Goal: Task Accomplishment & Management: Complete application form

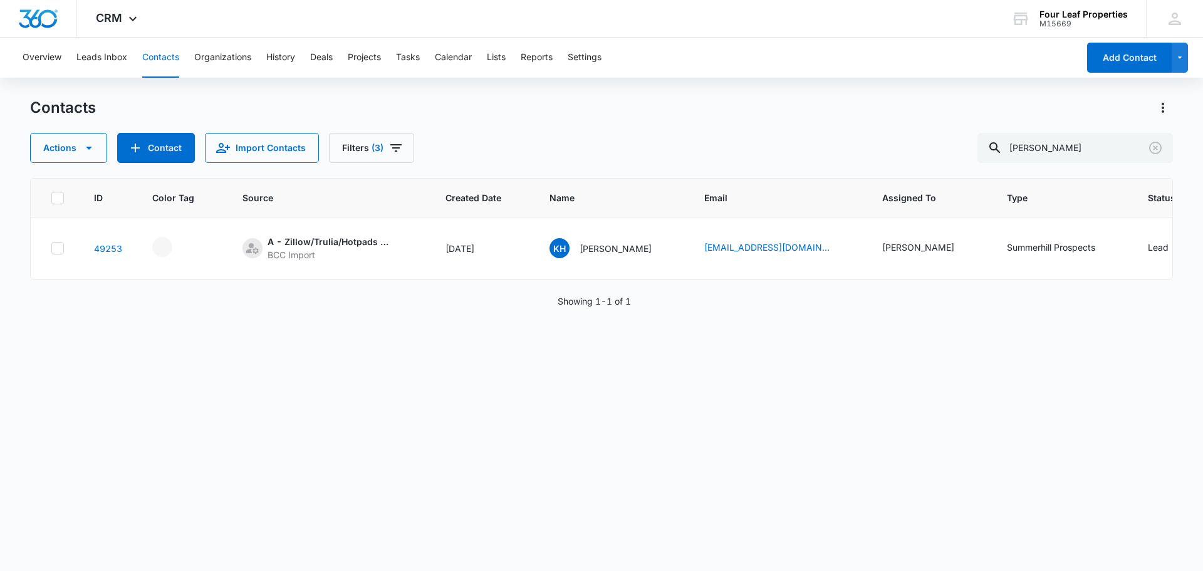
scroll to position [0, 328]
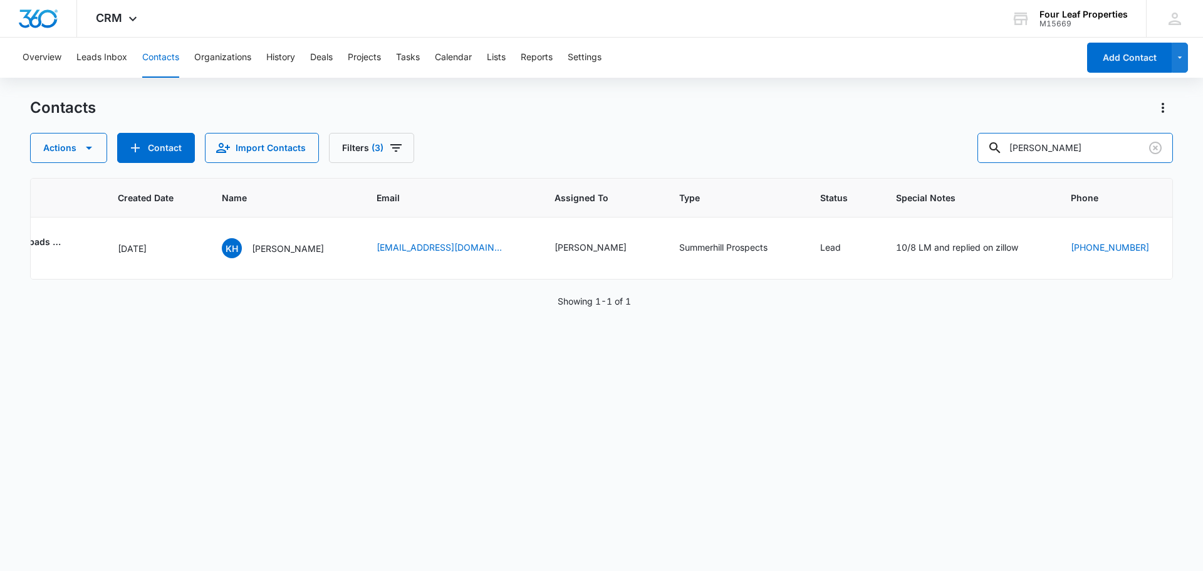
drag, startPoint x: 1093, startPoint y: 148, endPoint x: 749, endPoint y: 147, distance: 344.0
click at [751, 149] on div "Actions Contact Import Contacts Filters (3) [PERSON_NAME]" at bounding box center [601, 148] width 1143 height 30
type input "9892894754"
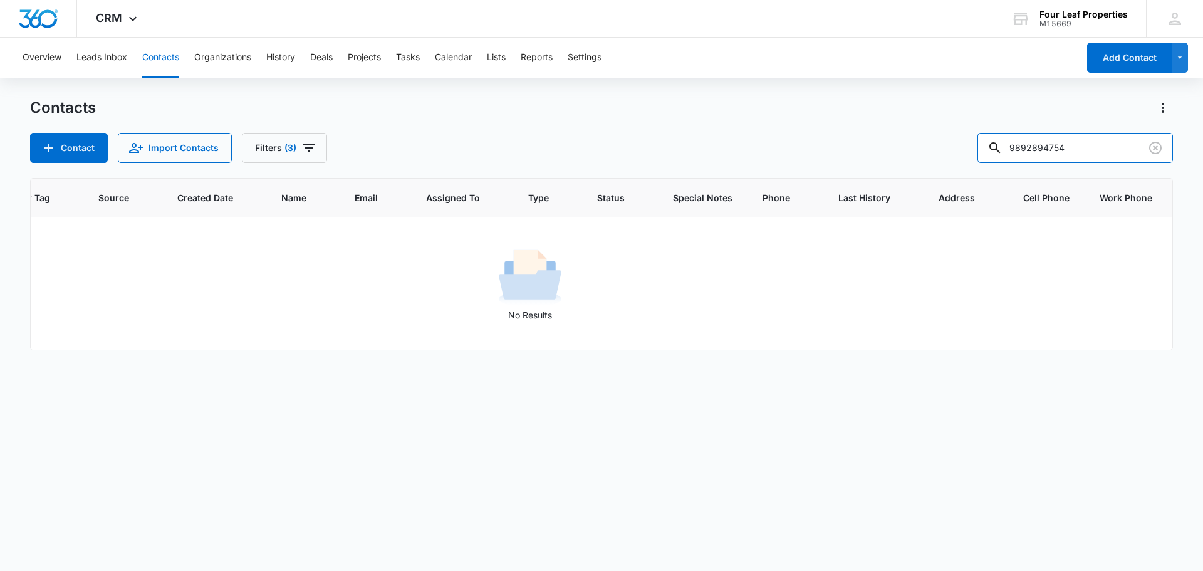
scroll to position [0, 143]
drag, startPoint x: 1079, startPoint y: 154, endPoint x: 843, endPoint y: 151, distance: 236.2
click at [843, 151] on div "Contact Import Contacts Filters [PHONE_NUMBER]" at bounding box center [601, 148] width 1143 height 30
type input "k"
type input "[PERSON_NAME]"
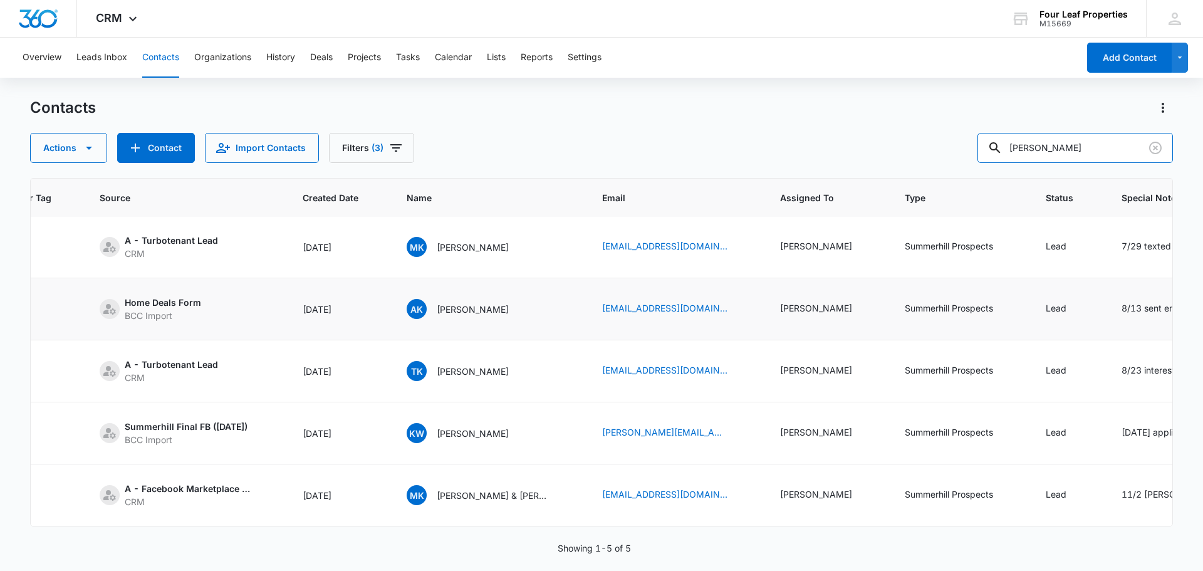
scroll to position [11, 143]
click at [805, 426] on div "[PERSON_NAME]" at bounding box center [816, 431] width 72 height 13
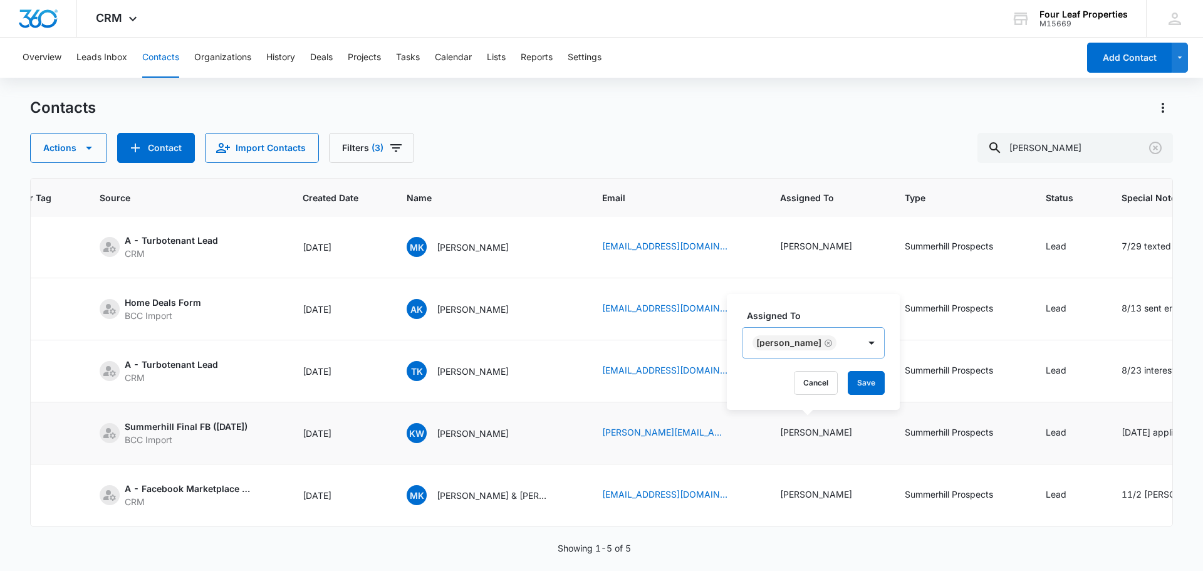
click at [825, 344] on icon "Remove Kelly Mursch" at bounding box center [829, 343] width 8 height 8
click at [818, 345] on div "Assigned To" at bounding box center [782, 344] width 78 height 28
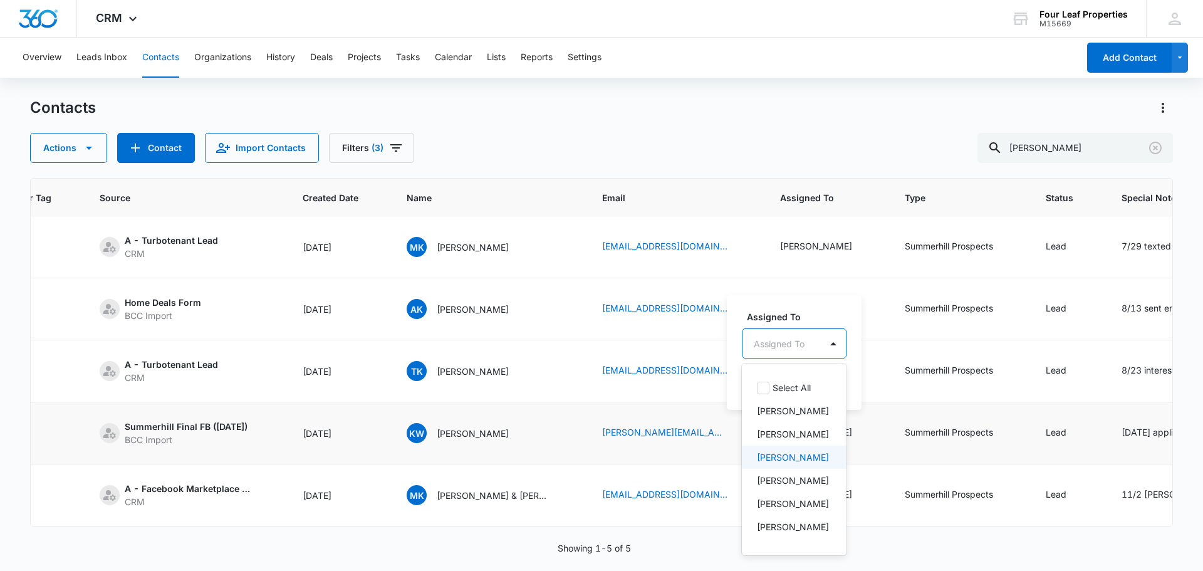
click at [805, 464] on p "[PERSON_NAME]" at bounding box center [793, 457] width 72 height 13
click at [855, 313] on label "Assigned To" at bounding box center [818, 315] width 143 height 13
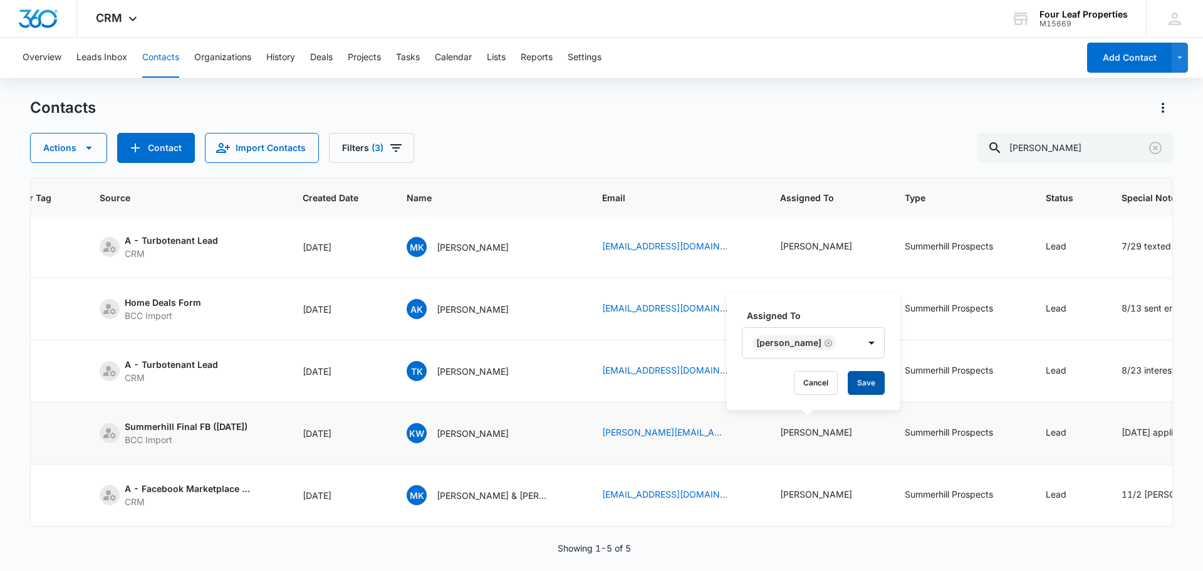
click at [872, 375] on button "Save" at bounding box center [866, 383] width 37 height 24
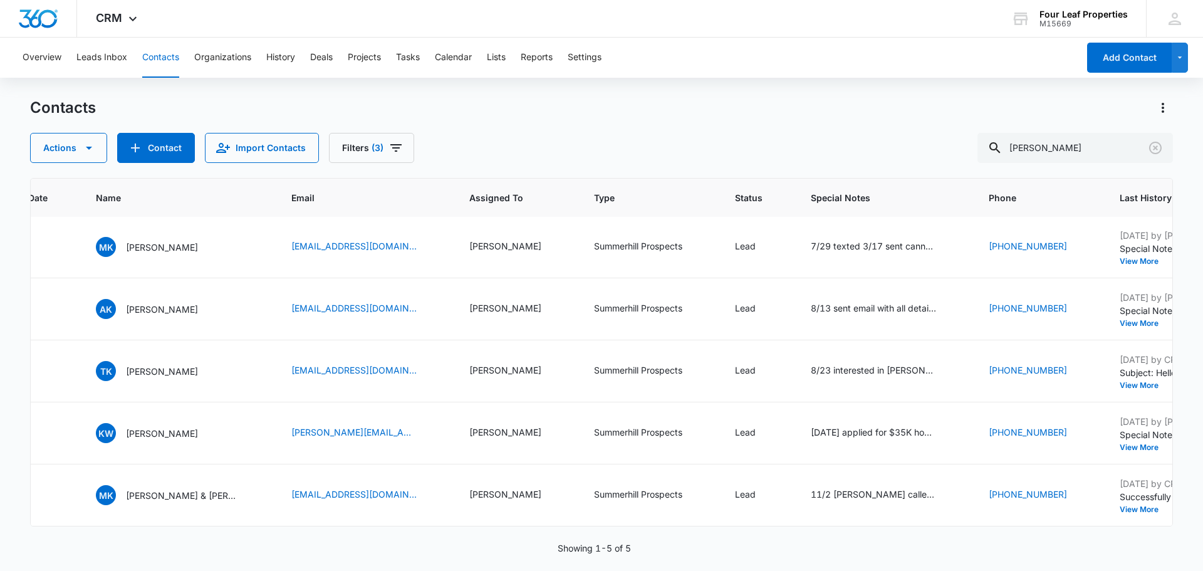
scroll to position [11, 460]
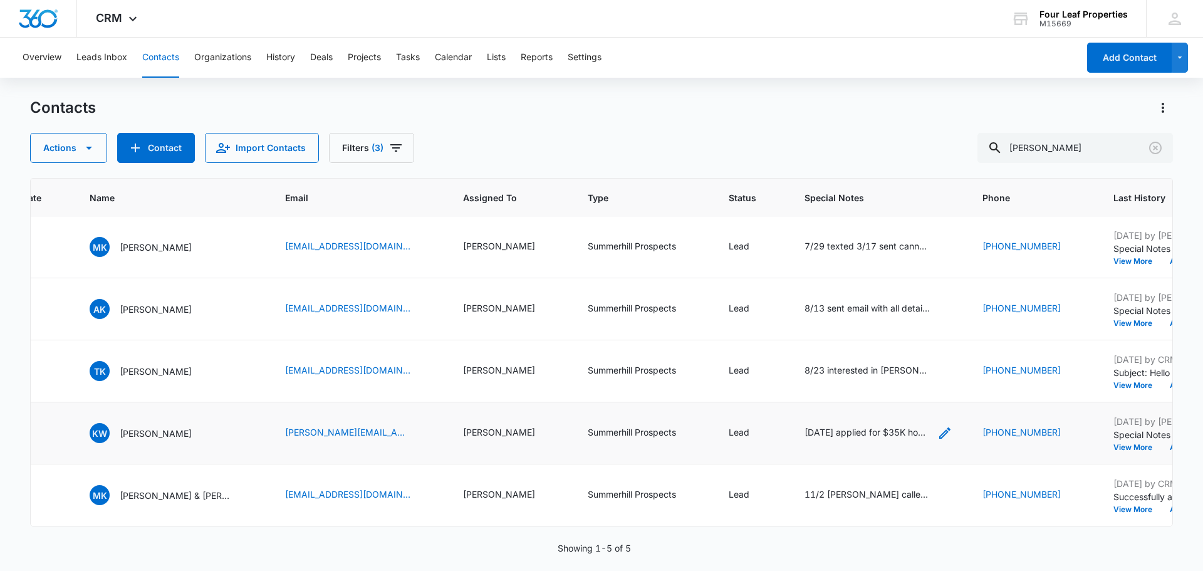
click at [885, 425] on div "[DATE] applied for $35K home that is move in ready but can't move til June so h…" at bounding box center [867, 431] width 125 height 13
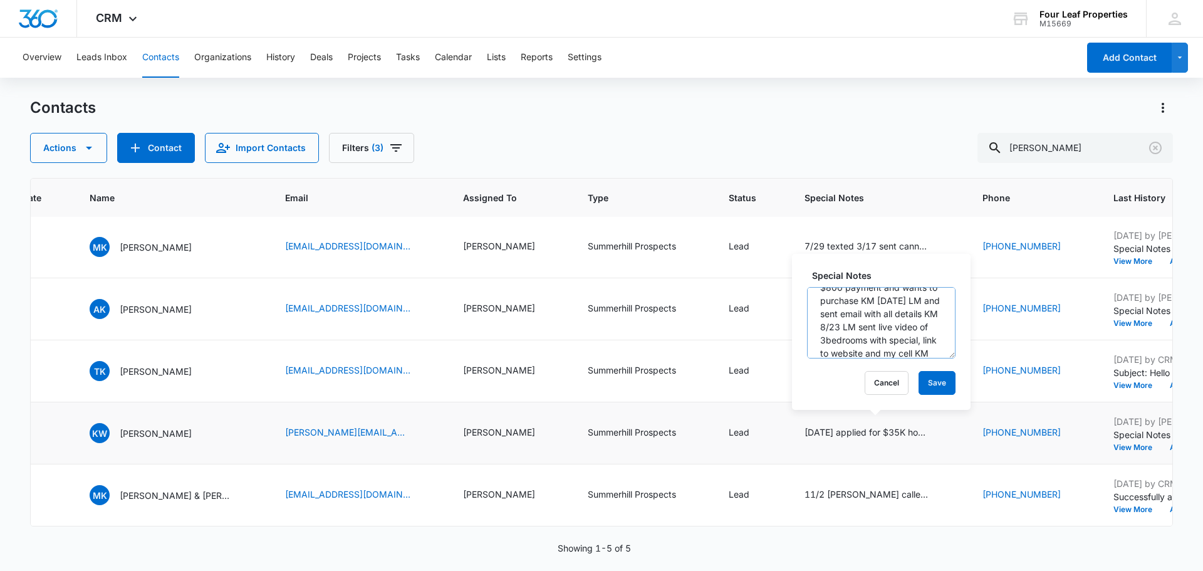
scroll to position [0, 0]
click at [818, 303] on textarea "[DATE] applied for $35K home that is move in ready but can't move til June so h…" at bounding box center [881, 322] width 149 height 71
type textarea "10/3/20/25 applied for $35K home that is move in ready but can't move til June …"
drag, startPoint x: 881, startPoint y: 343, endPoint x: 810, endPoint y: 294, distance: 86.0
click at [810, 294] on textarea "10/3/20/25 applied for $35K home that is move in ready but can't move til June …" at bounding box center [881, 322] width 149 height 71
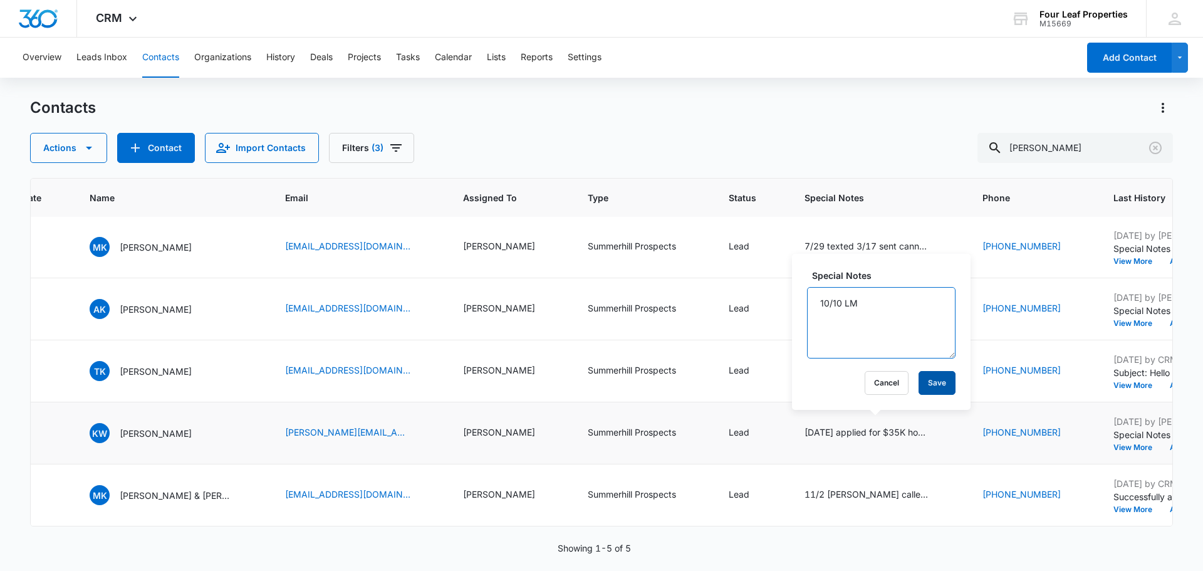
type textarea "10/10 LM"
click at [935, 377] on button "Save" at bounding box center [937, 383] width 37 height 24
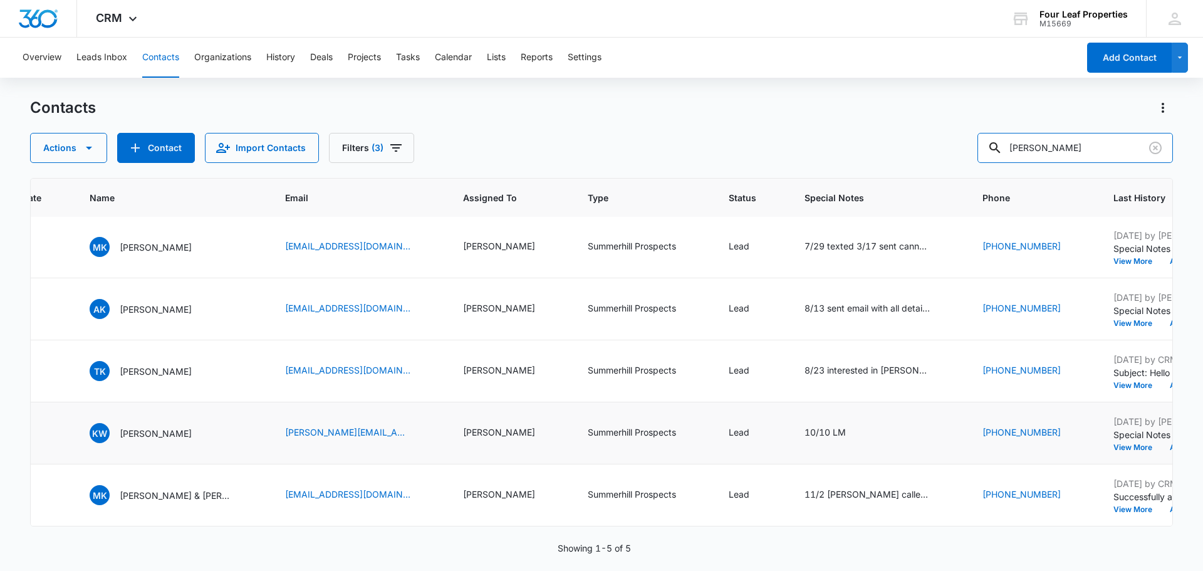
drag, startPoint x: 1003, startPoint y: 152, endPoint x: 877, endPoint y: 142, distance: 127.0
click at [877, 142] on div "Actions Contact Import Contacts Filters (3) [PERSON_NAME]" at bounding box center [601, 148] width 1143 height 30
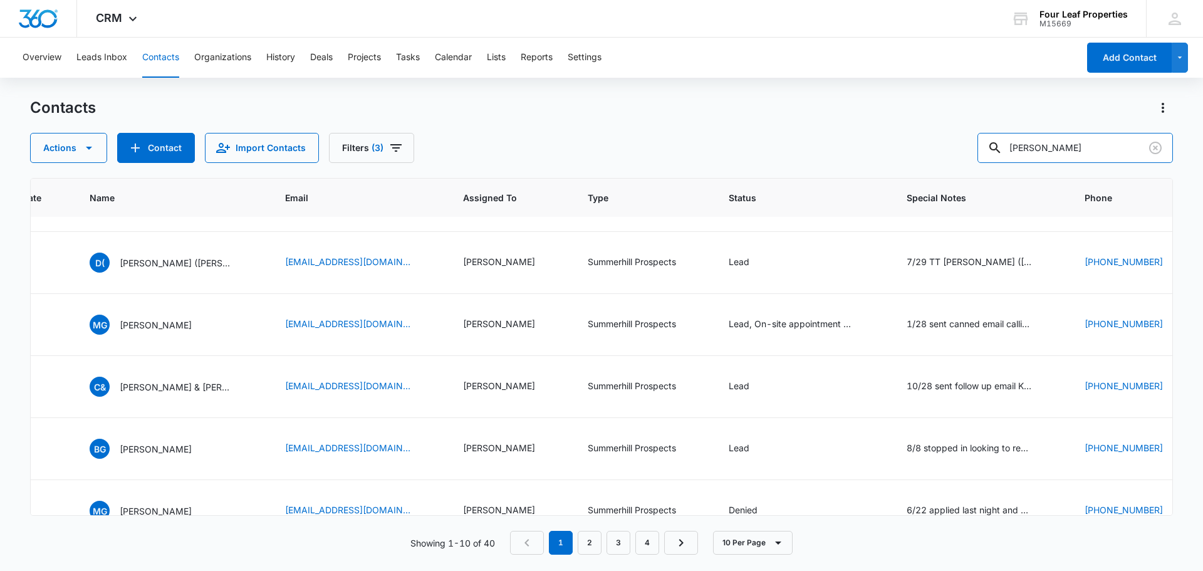
scroll to position [0, 460]
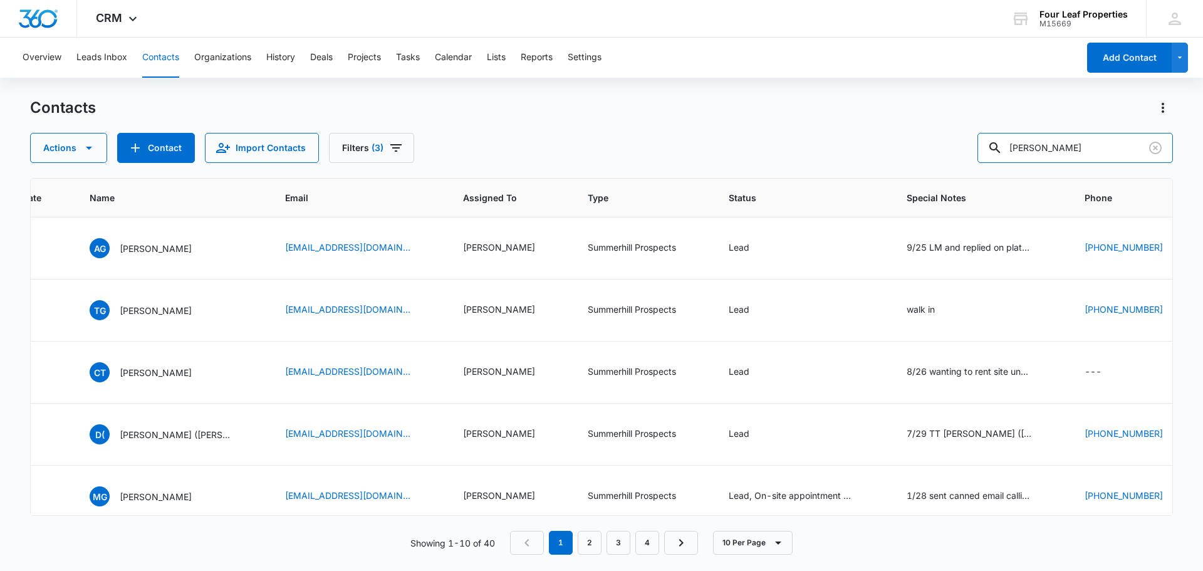
drag, startPoint x: 958, startPoint y: 156, endPoint x: 910, endPoint y: 157, distance: 47.6
click at [927, 157] on div "Actions Contact Import Contacts Filters (3) [PERSON_NAME]" at bounding box center [601, 148] width 1143 height 30
type input "[PERSON_NAME]"
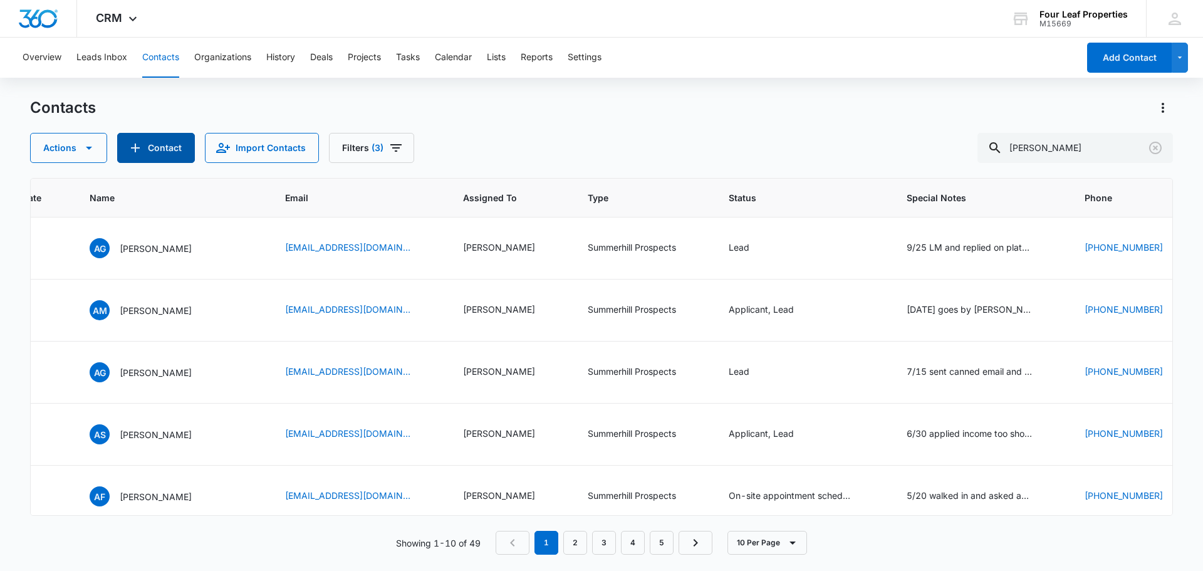
click at [182, 142] on button "Contact" at bounding box center [156, 148] width 78 height 30
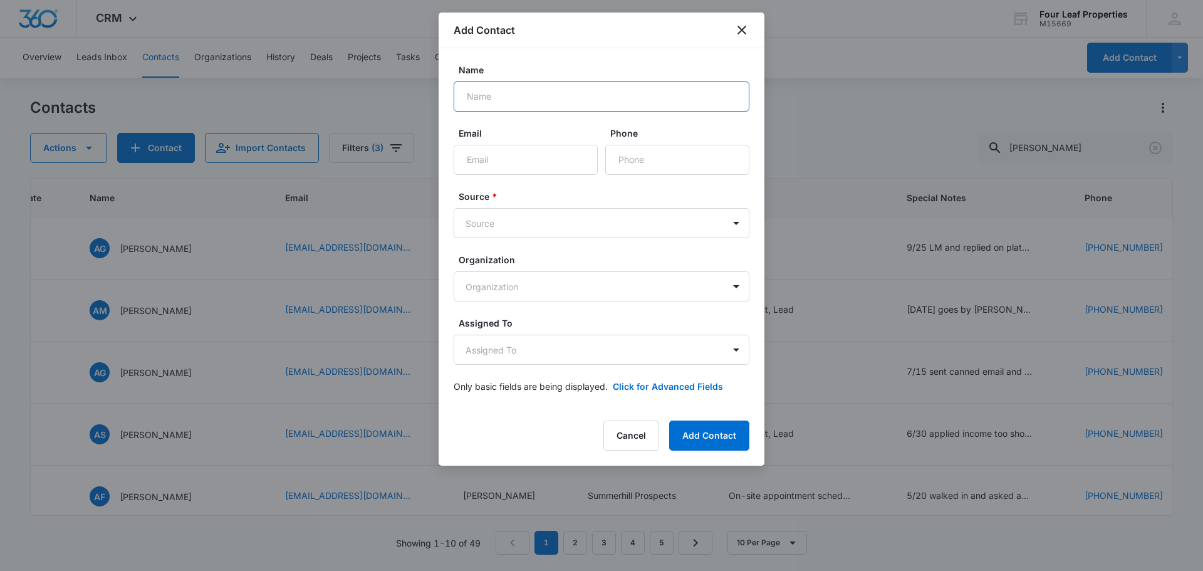
click at [511, 100] on input "Name" at bounding box center [602, 96] width 296 height 30
type input "[PERSON_NAME]"
click at [477, 147] on input "Email" at bounding box center [526, 160] width 144 height 30
paste input "[EMAIL_ADDRESS][DOMAIN_NAME]"
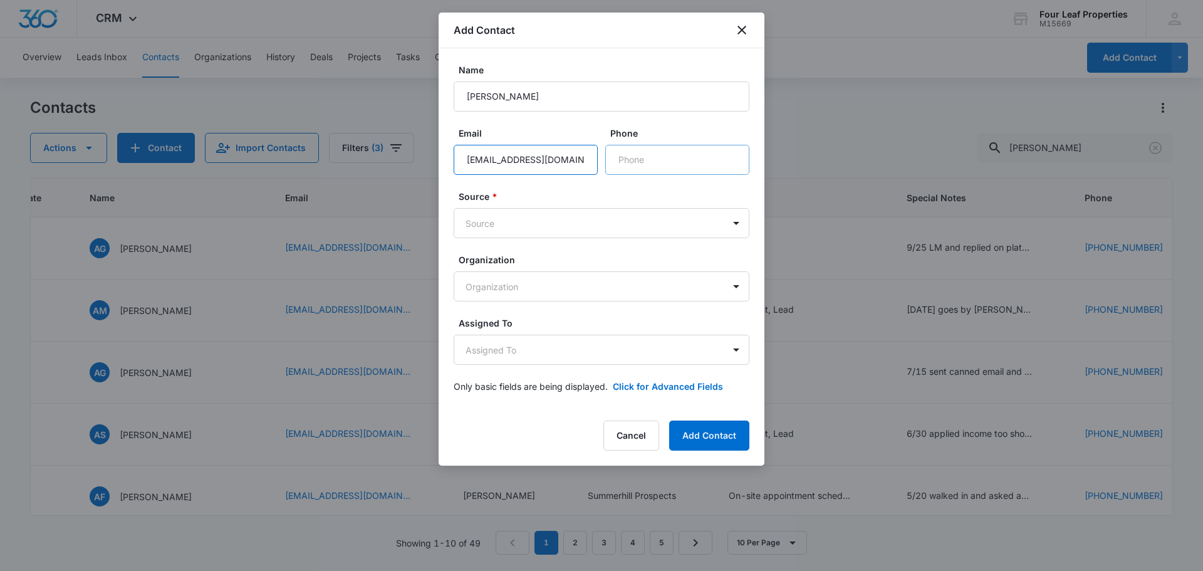
type input "[EMAIL_ADDRESS][DOMAIN_NAME]"
click at [662, 149] on input "Phone" at bounding box center [677, 160] width 144 height 30
paste input "[PHONE_NUMBER]"
type input "[PHONE_NUMBER]"
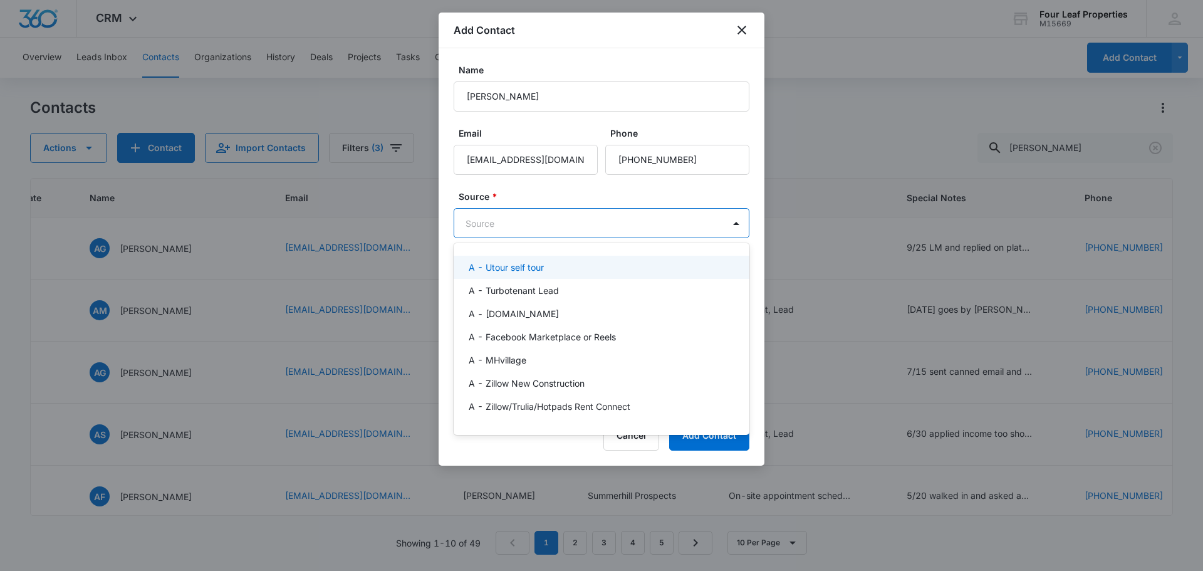
click at [597, 228] on body "CRM Apps Reputation Websites Forms CRM Email Social Shop Payments POS Content A…" at bounding box center [601, 285] width 1203 height 571
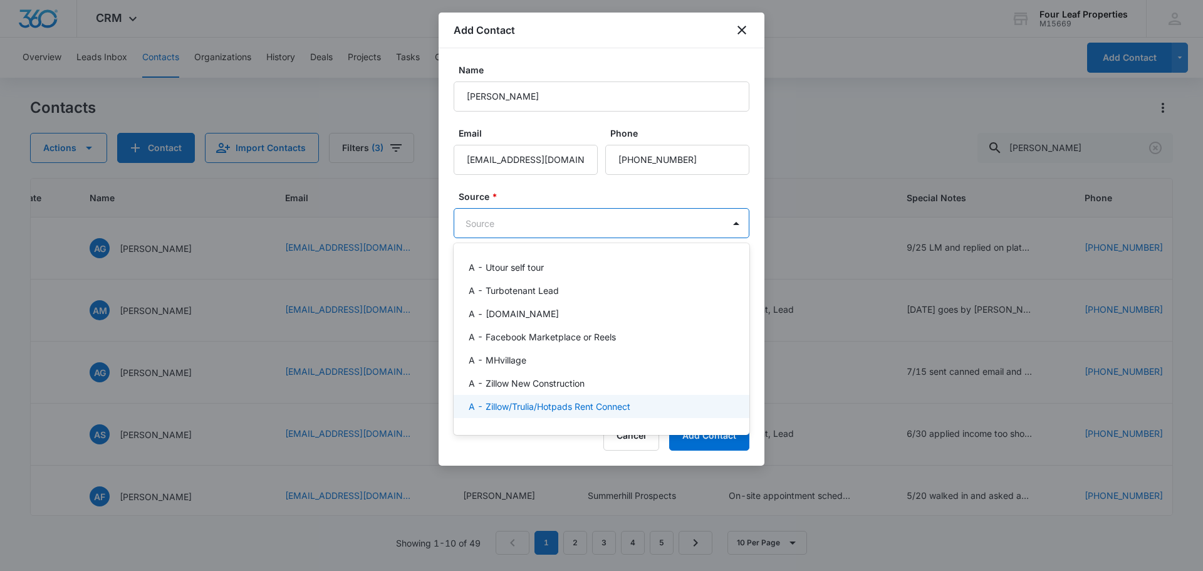
click at [598, 400] on div "A - Zillow/Trulia/Hotpads Rent Connect" at bounding box center [602, 406] width 296 height 23
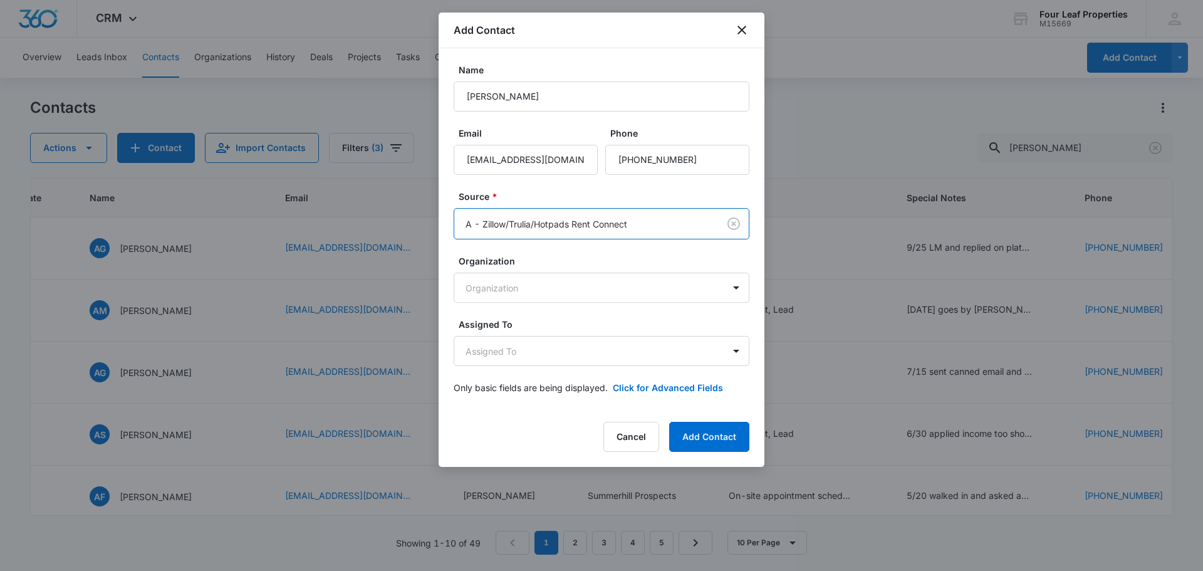
click at [581, 206] on div "Source * option A - Zillow/Trulia/Hotpads Rent Connect, selected. A - Zillow/Tr…" at bounding box center [602, 215] width 296 height 50
click at [561, 300] on body "CRM Apps Reputation Websites Forms CRM Email Social Shop Payments POS Content A…" at bounding box center [601, 285] width 1203 height 571
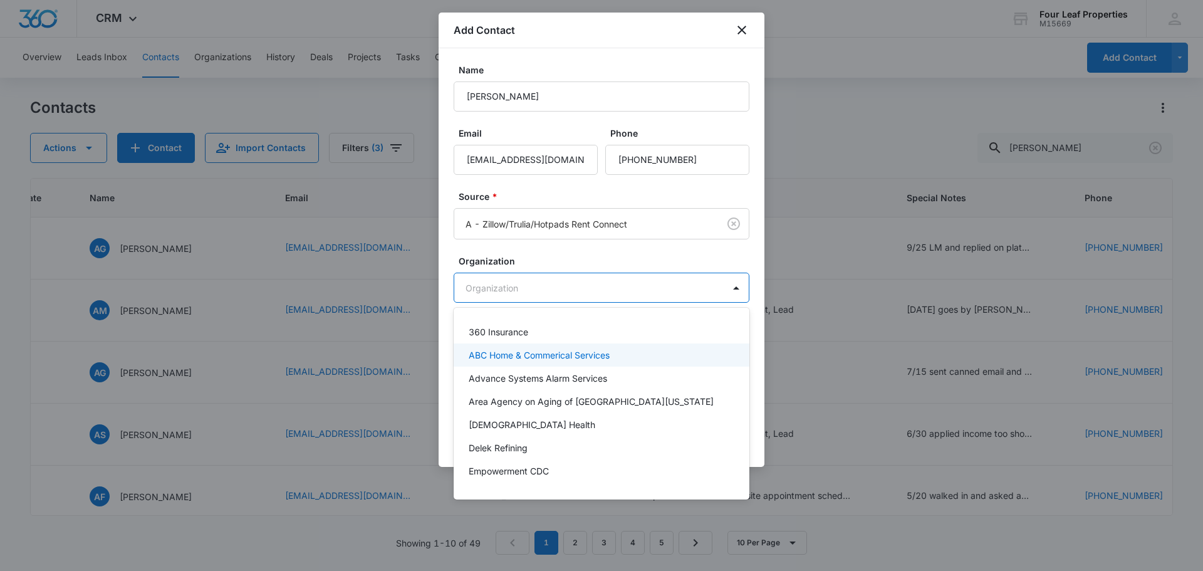
click at [571, 246] on div at bounding box center [601, 285] width 1203 height 571
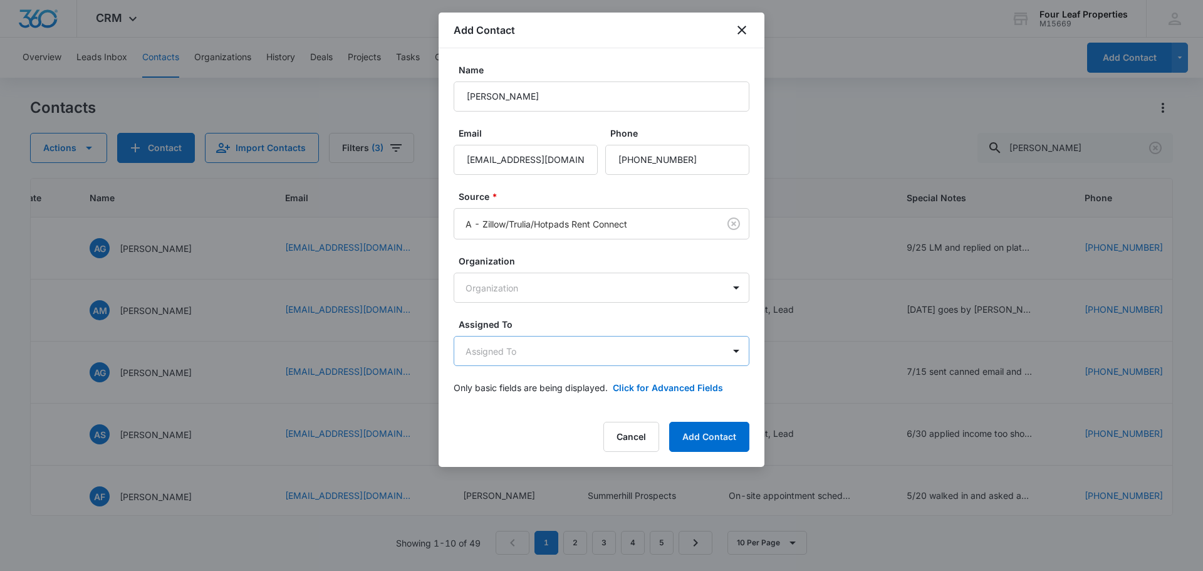
click at [567, 352] on body "CRM Apps Reputation Websites Forms CRM Email Social Shop Payments POS Content A…" at bounding box center [601, 285] width 1203 height 571
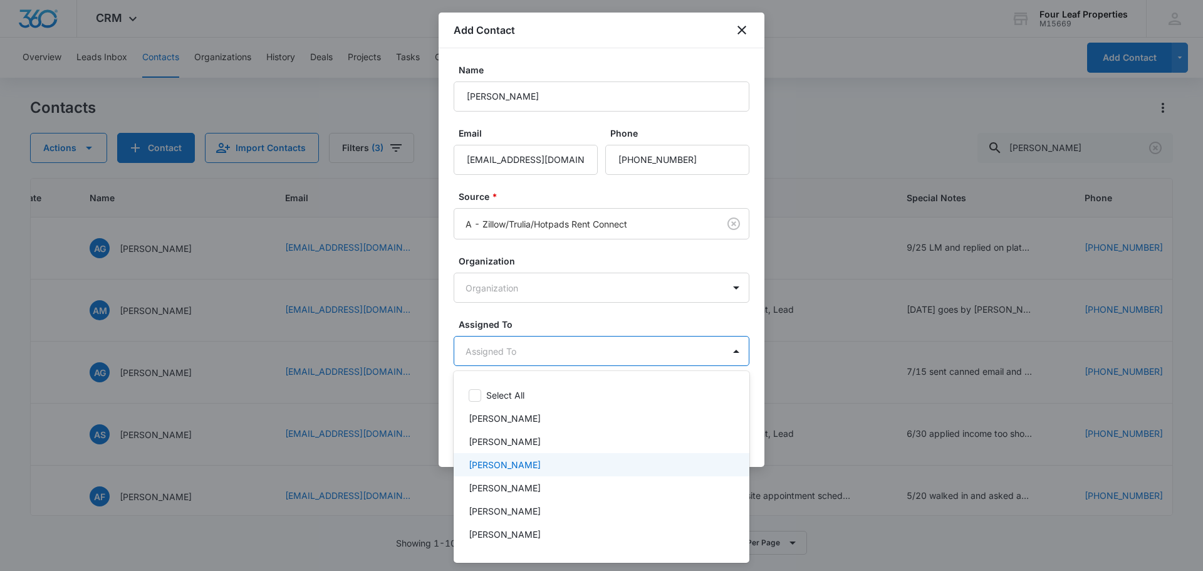
click at [561, 471] on div "[PERSON_NAME]" at bounding box center [600, 464] width 263 height 13
click at [593, 289] on div at bounding box center [601, 285] width 1203 height 571
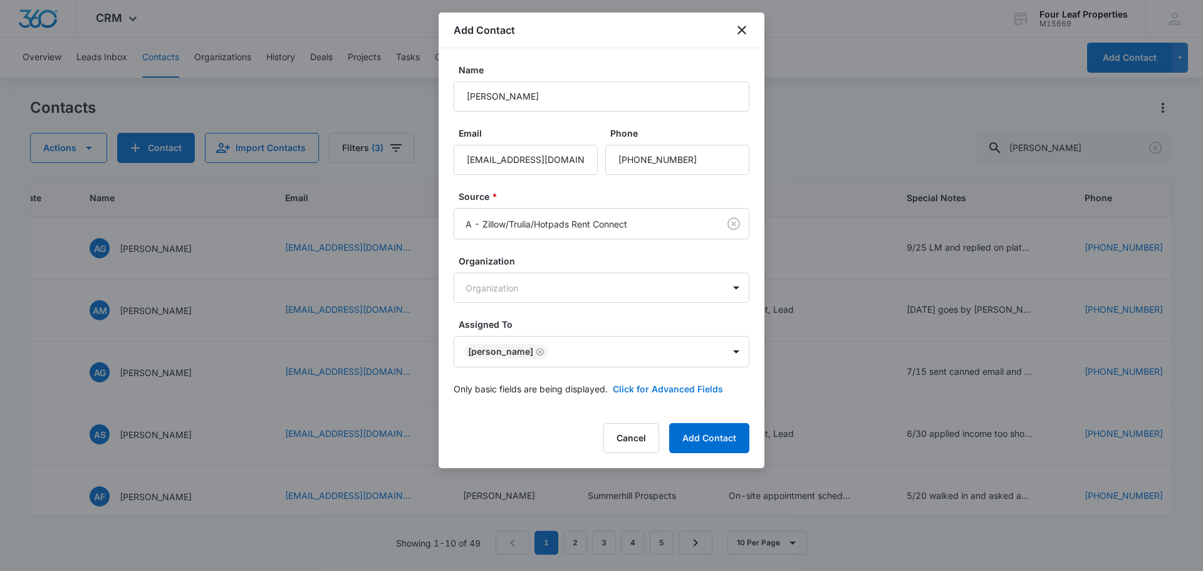
click at [623, 392] on button "Click for Advanced Fields" at bounding box center [668, 388] width 110 height 13
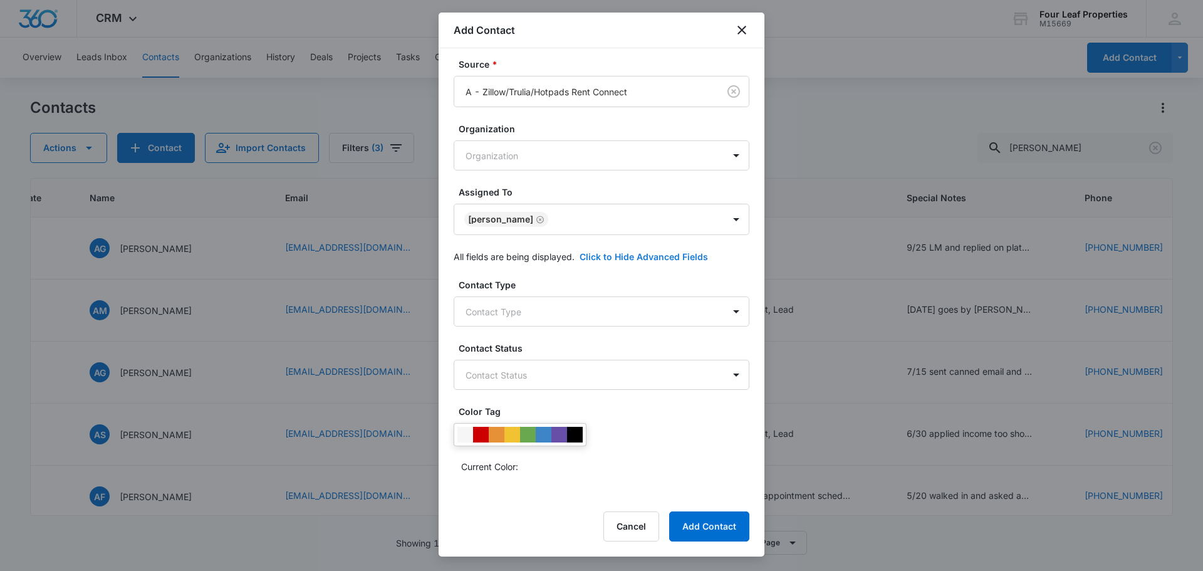
scroll to position [313, 0]
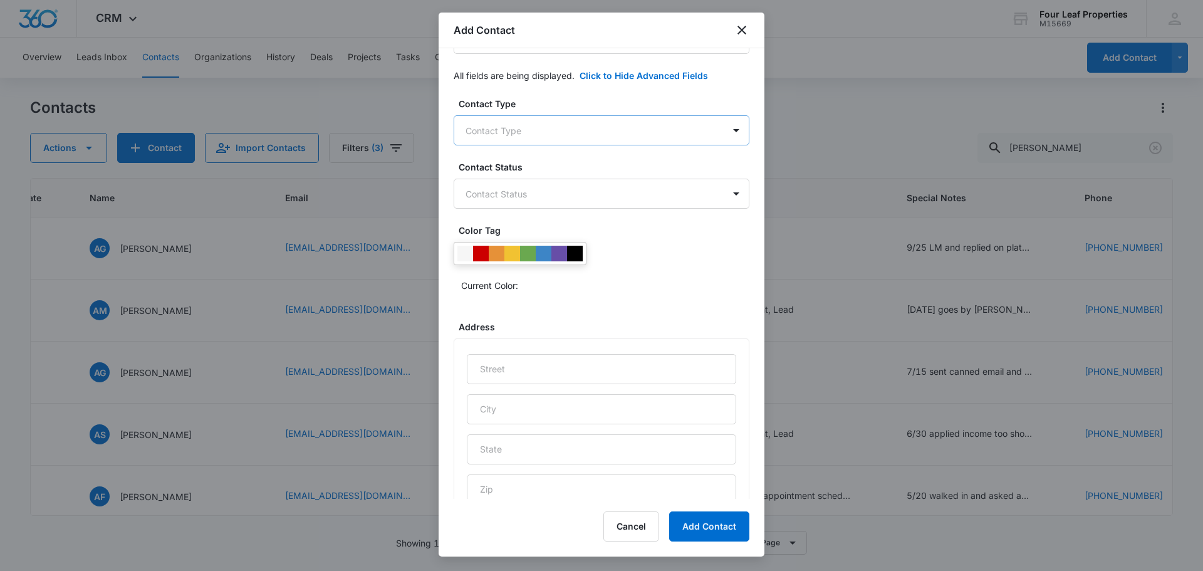
drag, startPoint x: 595, startPoint y: 110, endPoint x: 597, endPoint y: 118, distance: 7.6
click at [595, 112] on div "Contact Type Contact Type" at bounding box center [602, 121] width 296 height 48
click at [597, 122] on body "CRM Apps Reputation Websites Forms CRM Email Social Shop Payments POS Content A…" at bounding box center [601, 285] width 1203 height 571
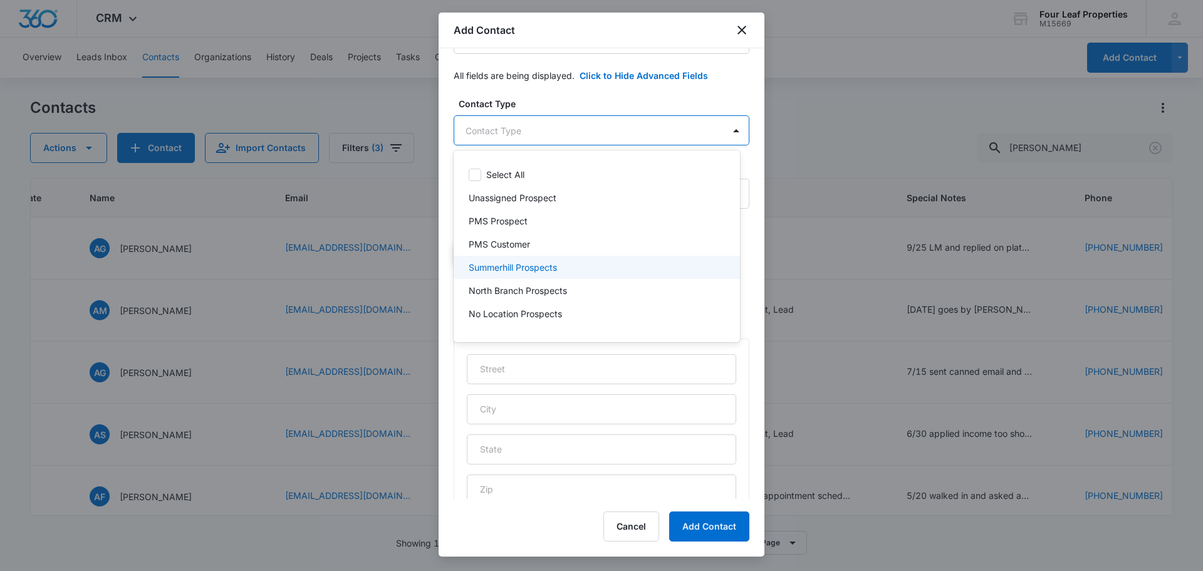
click at [581, 268] on div "Summerhill Prospects" at bounding box center [596, 267] width 254 height 13
click at [617, 96] on div at bounding box center [601, 285] width 1203 height 571
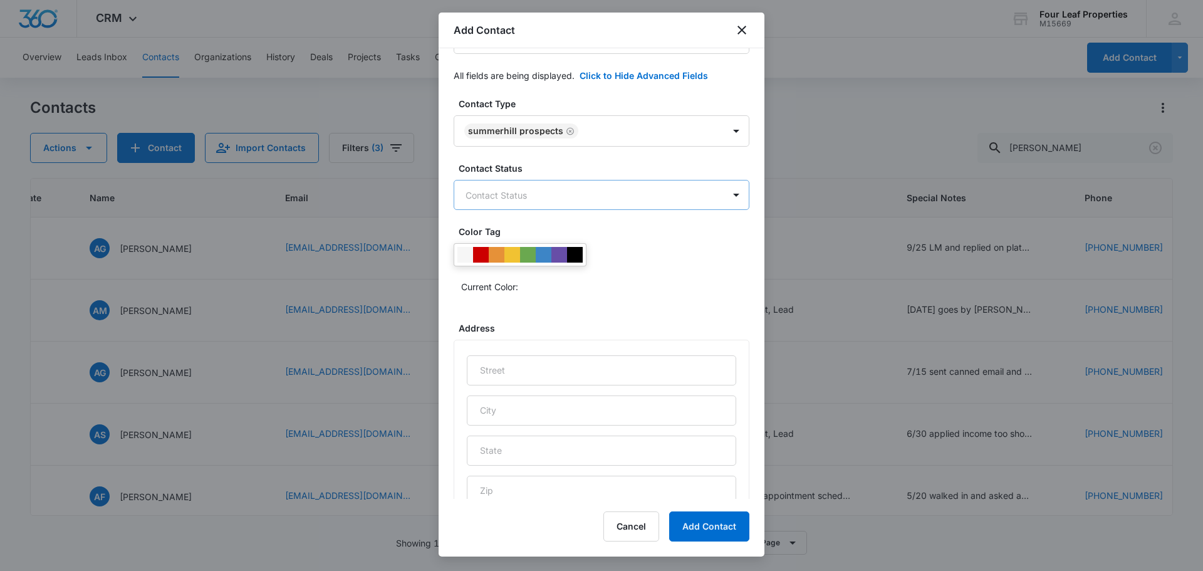
click at [602, 204] on body "CRM Apps Reputation Websites Forms CRM Email Social Shop Payments POS Content A…" at bounding box center [601, 285] width 1203 height 571
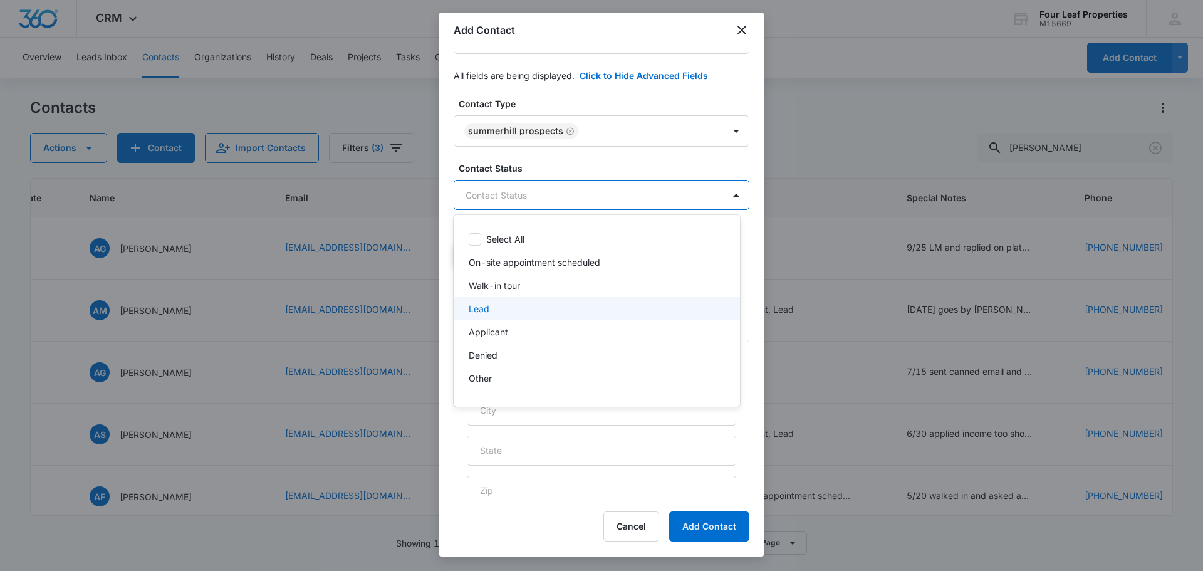
click at [577, 312] on div "Lead" at bounding box center [596, 308] width 254 height 13
click at [610, 169] on div at bounding box center [601, 285] width 1203 height 571
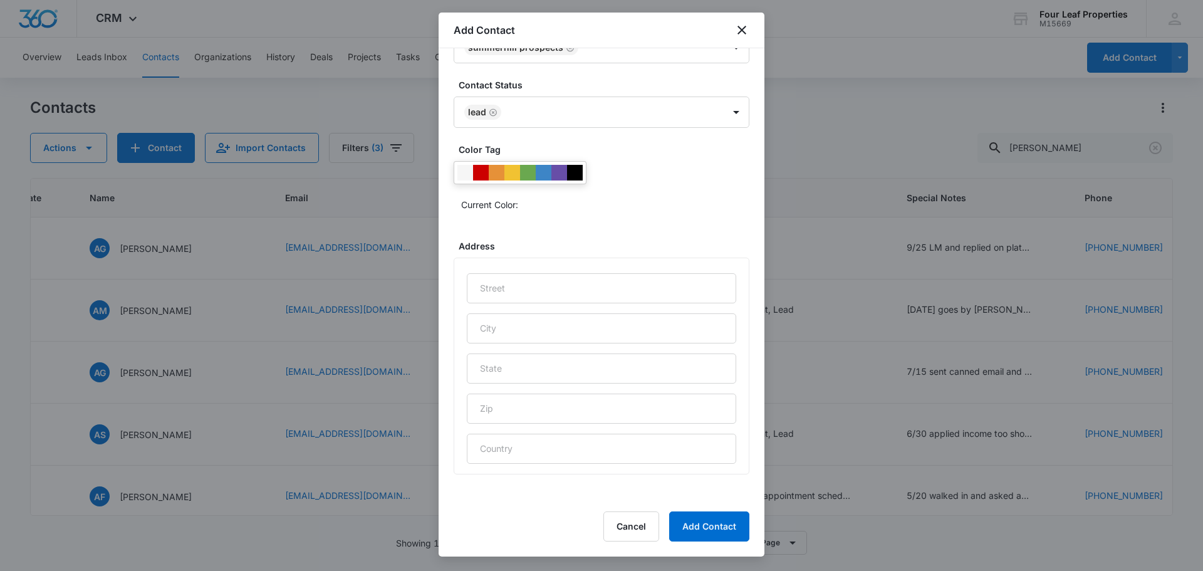
scroll to position [499, 0]
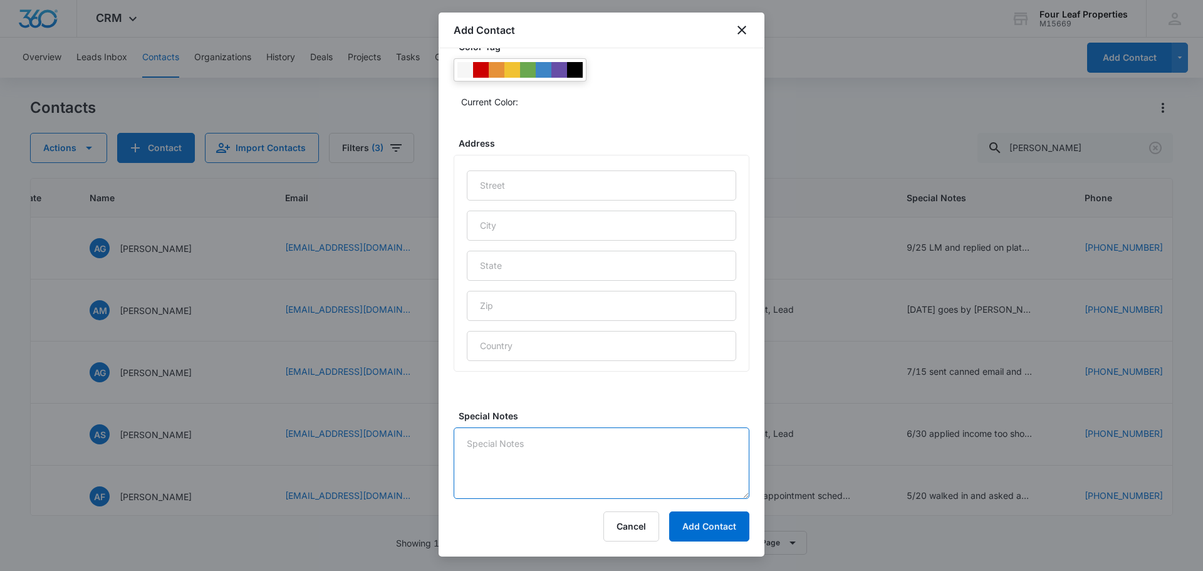
click at [563, 462] on textarea "Special Notes" at bounding box center [602, 462] width 296 height 71
type textarea "9"
type textarea "10/10"
click at [702, 528] on button "Add Contact" at bounding box center [709, 526] width 80 height 30
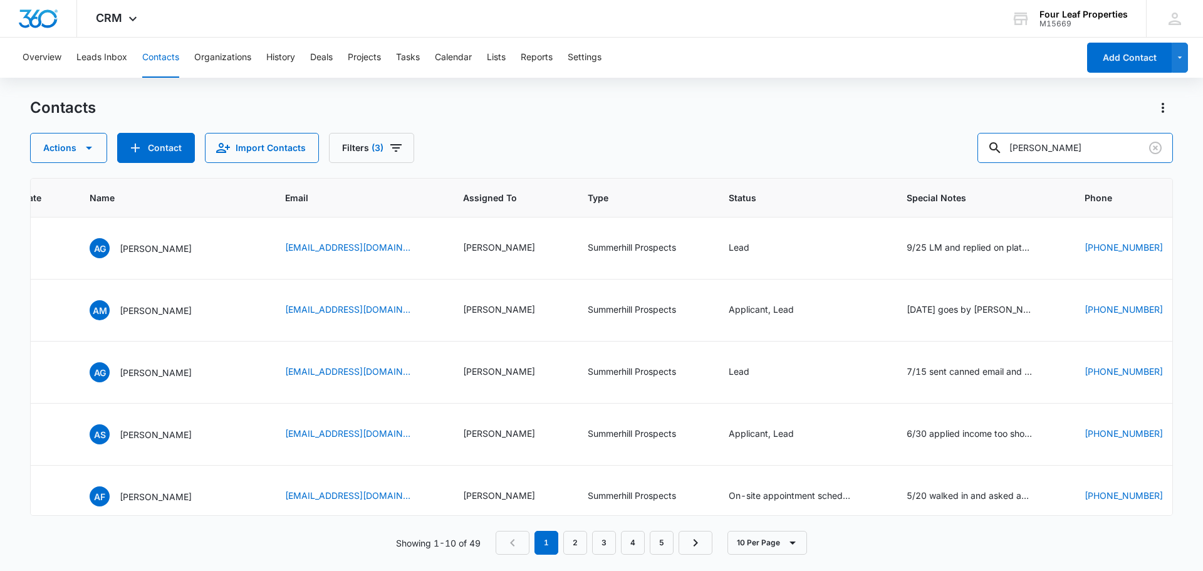
drag, startPoint x: 1039, startPoint y: 138, endPoint x: 771, endPoint y: 154, distance: 268.6
click at [772, 153] on div "Actions Contact Import Contacts Filters (3) [PERSON_NAME]" at bounding box center [601, 148] width 1143 height 30
drag, startPoint x: 1083, startPoint y: 144, endPoint x: 885, endPoint y: 147, distance: 198.6
click at [885, 146] on div "Actions Contact Import Contacts Filters (3) [PERSON_NAME]" at bounding box center [601, 148] width 1143 height 30
type input "[PERSON_NAME]"
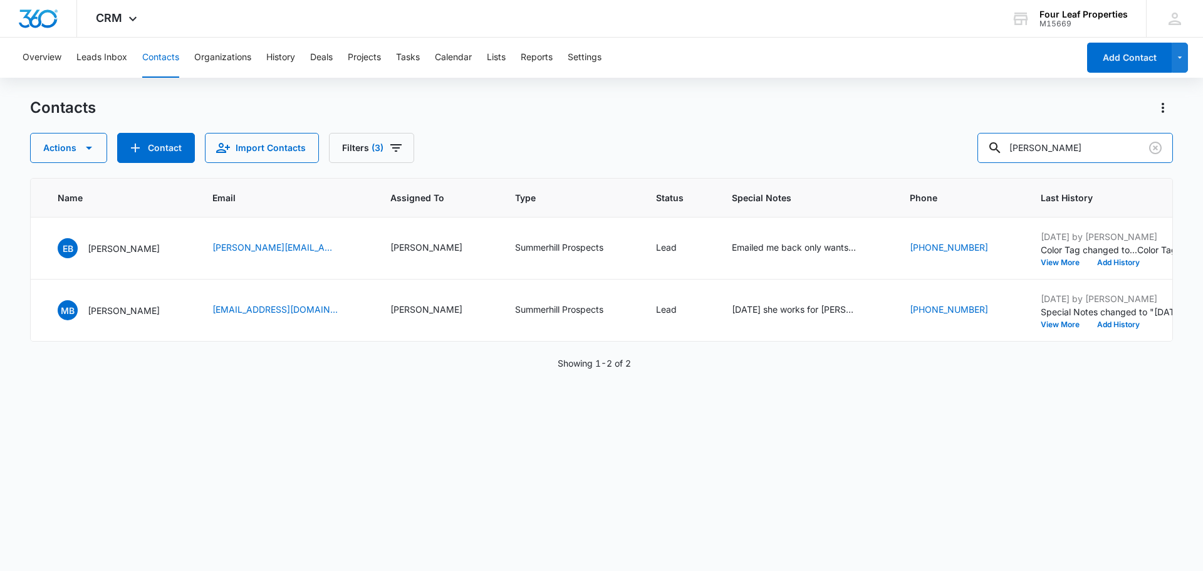
scroll to position [0, 36]
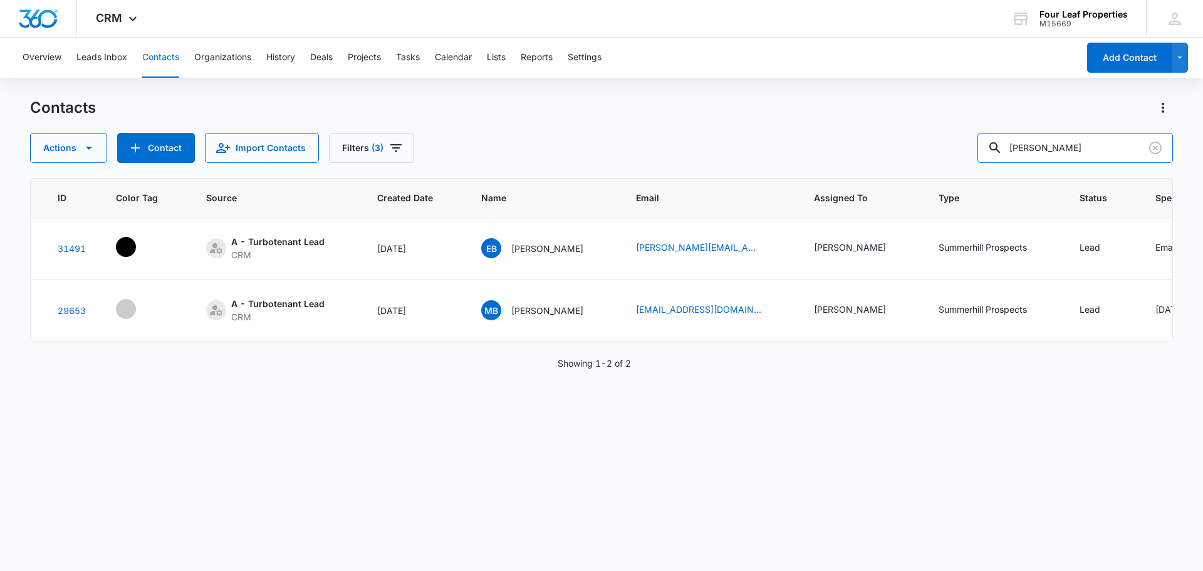
drag, startPoint x: 883, startPoint y: 167, endPoint x: 797, endPoint y: 167, distance: 85.8
click at [803, 169] on div "Contacts Actions Contact Import Contacts Filters (3) [PERSON_NAME] ID Color Tag…" at bounding box center [601, 334] width 1143 height 472
click at [166, 152] on button "Contact" at bounding box center [156, 148] width 78 height 30
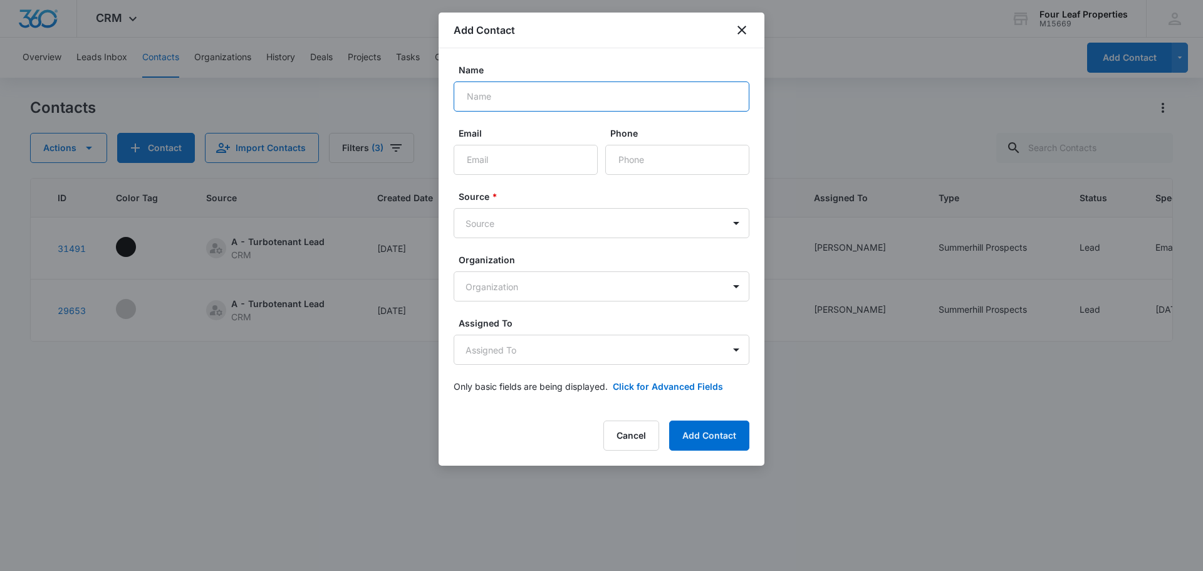
click at [523, 98] on input "Name" at bounding box center [602, 96] width 296 height 30
type input "[PERSON_NAME]"
click at [486, 157] on input "Email" at bounding box center [526, 160] width 144 height 30
click at [479, 160] on input "Email" at bounding box center [526, 160] width 144 height 30
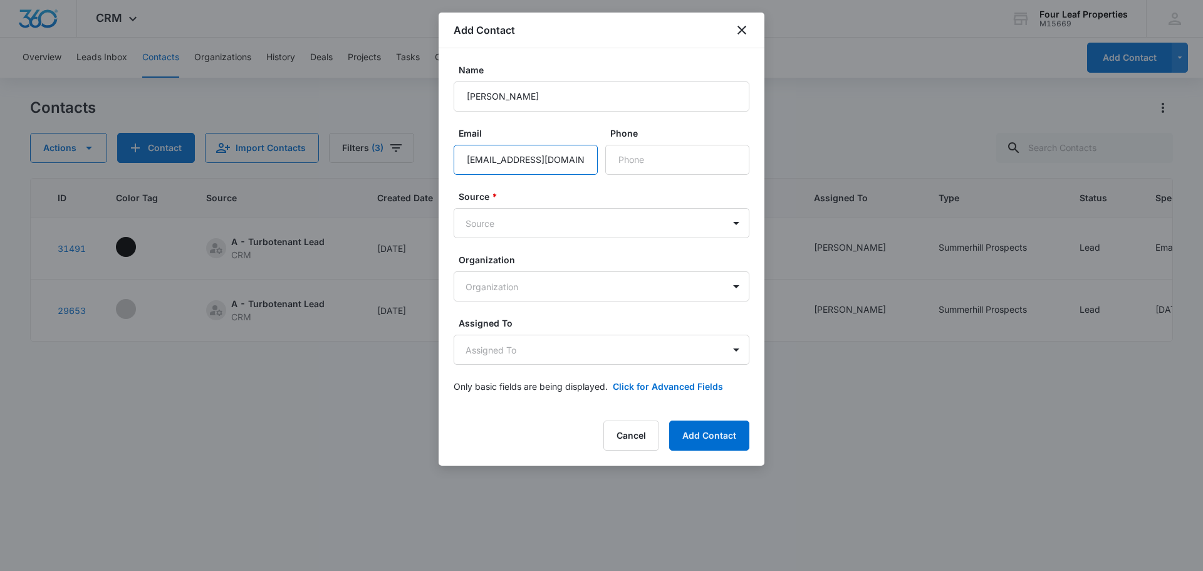
type input "[EMAIL_ADDRESS][DOMAIN_NAME]"
click at [678, 155] on input "Phone" at bounding box center [677, 160] width 144 height 30
type input "[PHONE_NUMBER]"
click at [507, 227] on body "CRM Apps Reputation Websites Forms CRM Email Social Shop Payments POS Content A…" at bounding box center [601, 285] width 1203 height 571
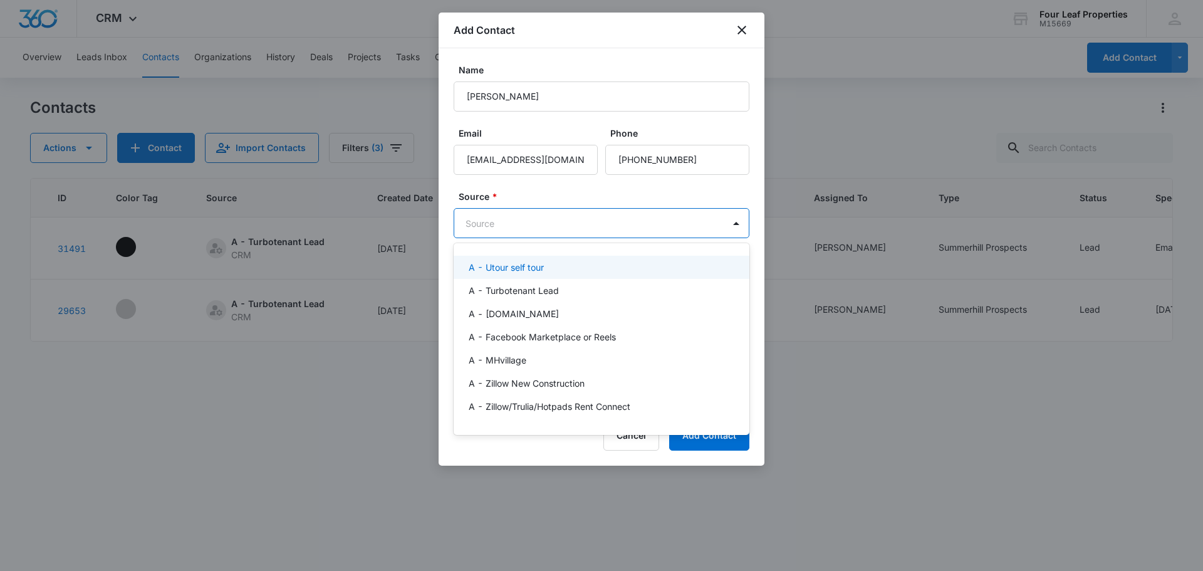
click at [551, 229] on div at bounding box center [601, 285] width 1203 height 571
click at [557, 231] on body "CRM Apps Reputation Websites Forms CRM Email Social Shop Payments POS Content A…" at bounding box center [601, 285] width 1203 height 571
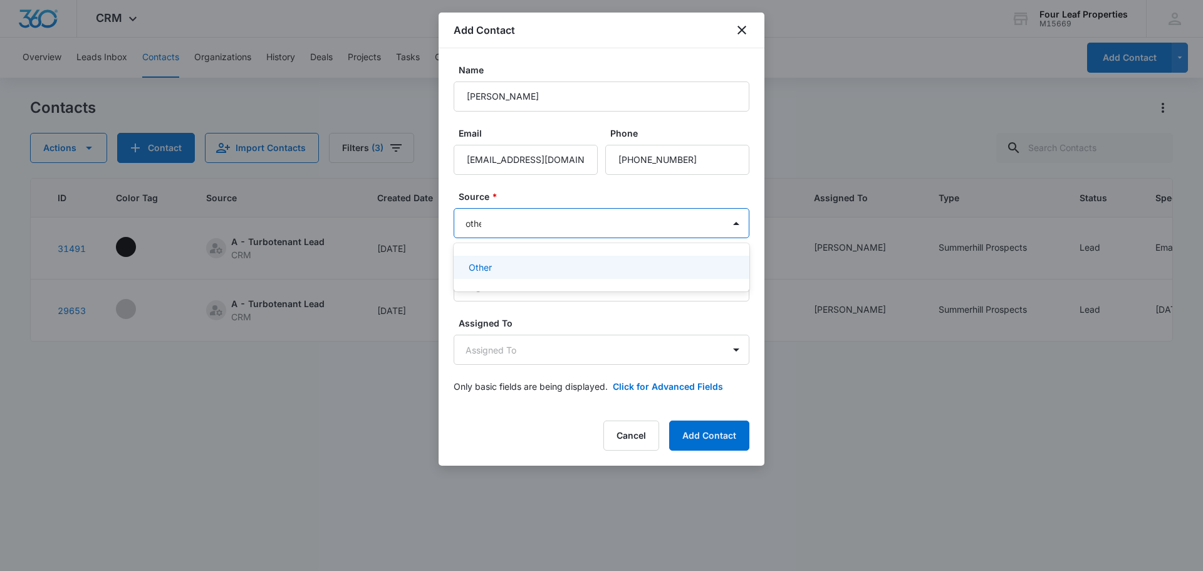
type input "other"
click at [513, 262] on div "Other" at bounding box center [600, 267] width 263 height 13
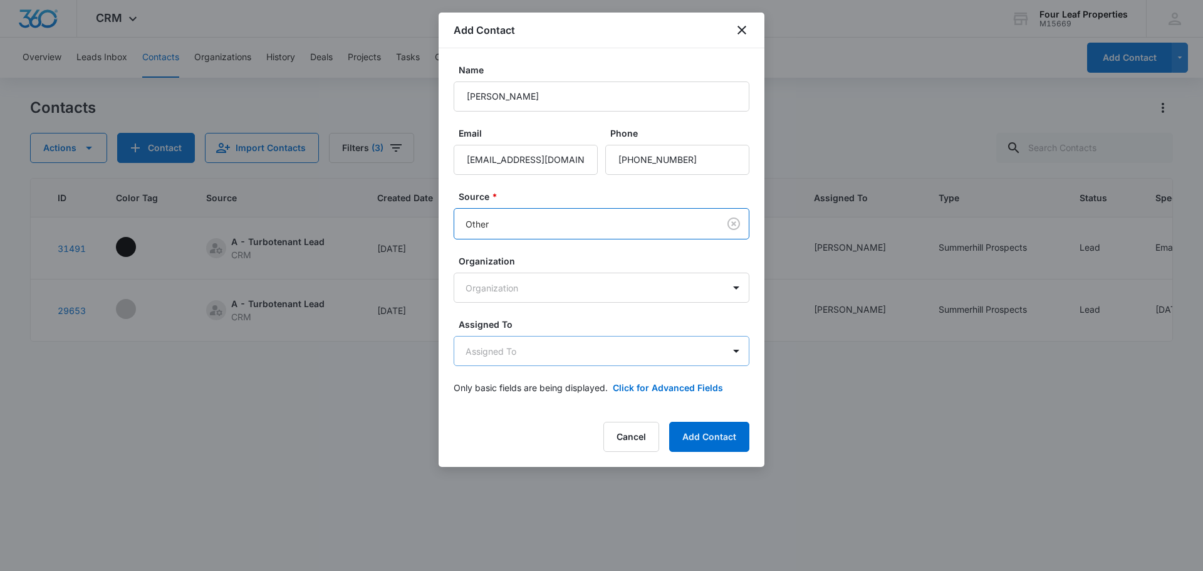
click at [530, 340] on body "CRM Apps Reputation Websites Forms CRM Email Social Shop Payments POS Content A…" at bounding box center [601, 285] width 1203 height 571
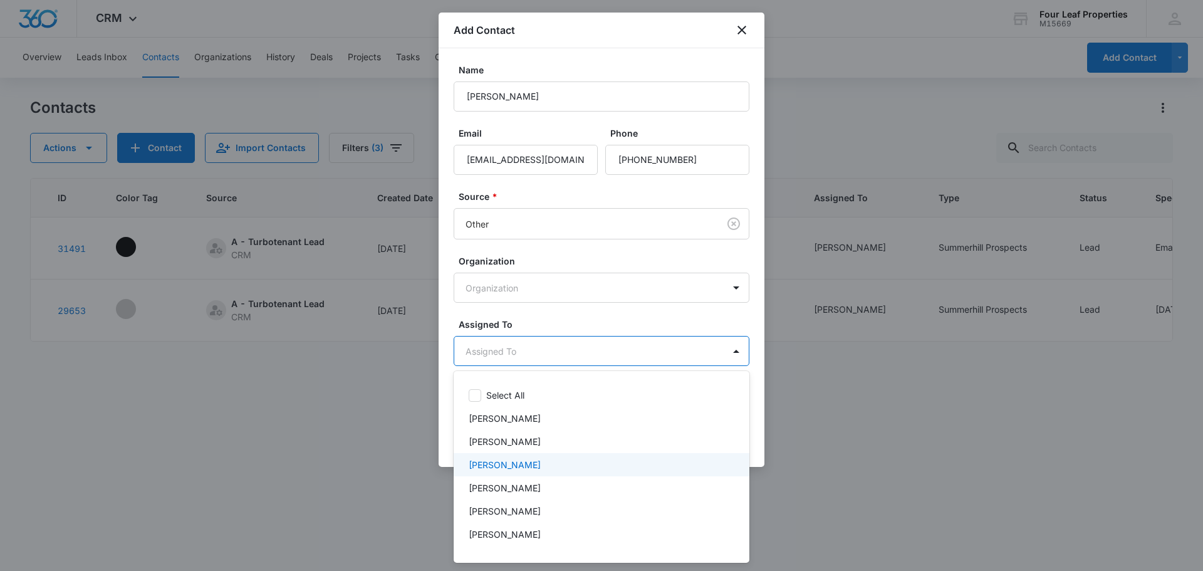
click at [554, 461] on div "[PERSON_NAME]" at bounding box center [600, 464] width 263 height 13
click at [618, 316] on div at bounding box center [601, 285] width 1203 height 571
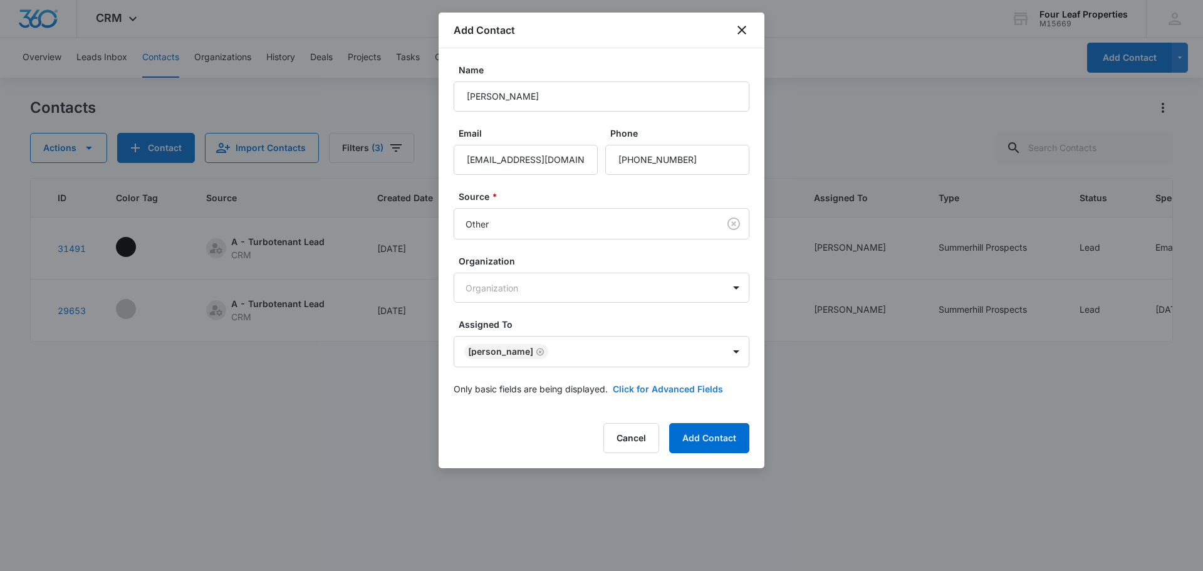
click at [649, 390] on button "Click for Advanced Fields" at bounding box center [668, 388] width 110 height 13
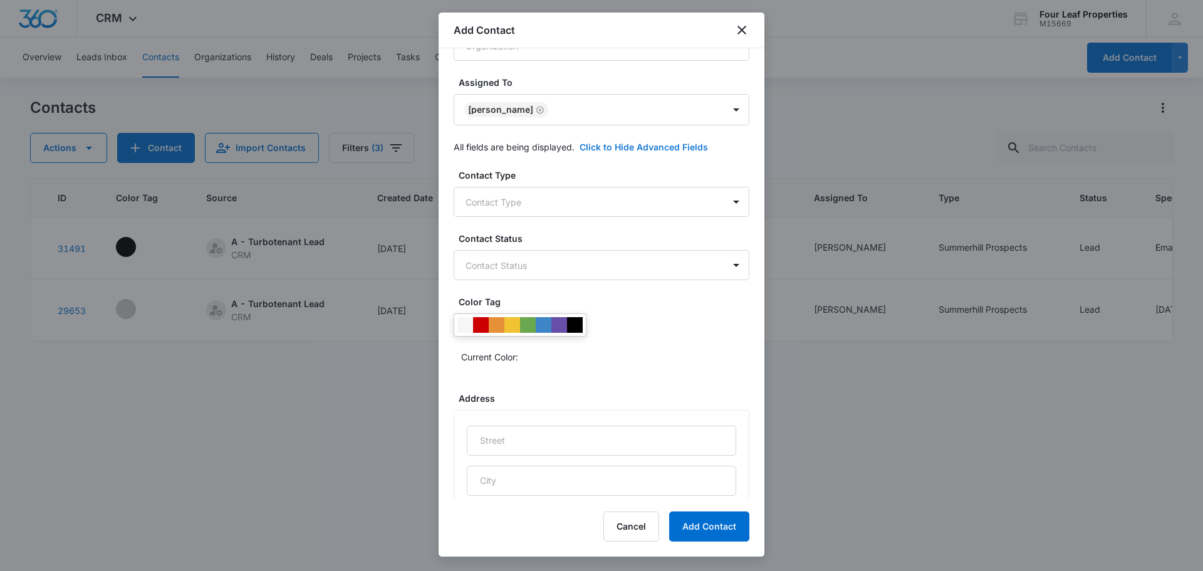
scroll to position [251, 0]
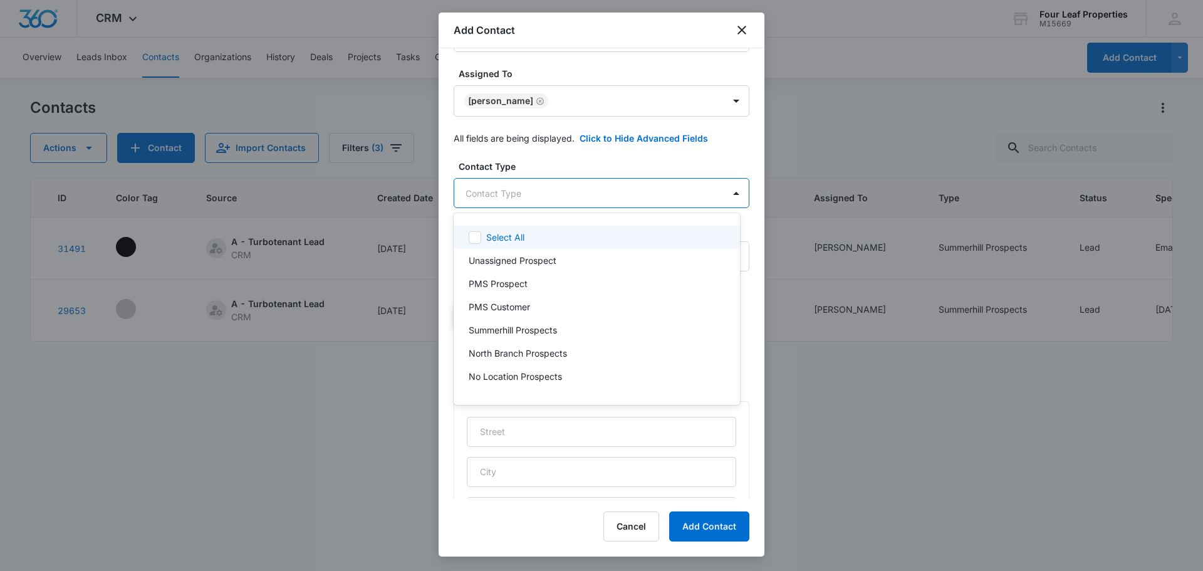
click at [579, 199] on body "CRM Apps Reputation Websites Forms CRM Email Social Shop Payments POS Content A…" at bounding box center [601, 285] width 1203 height 571
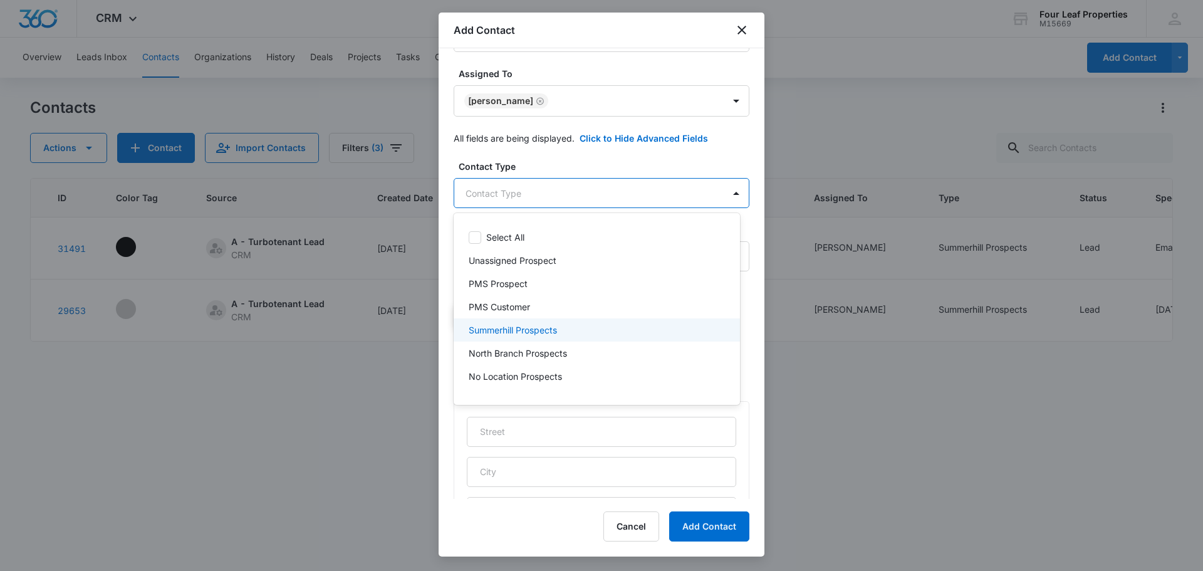
click at [533, 330] on p "Summerhill Prospects" at bounding box center [513, 329] width 88 height 13
click at [595, 175] on div at bounding box center [601, 285] width 1203 height 571
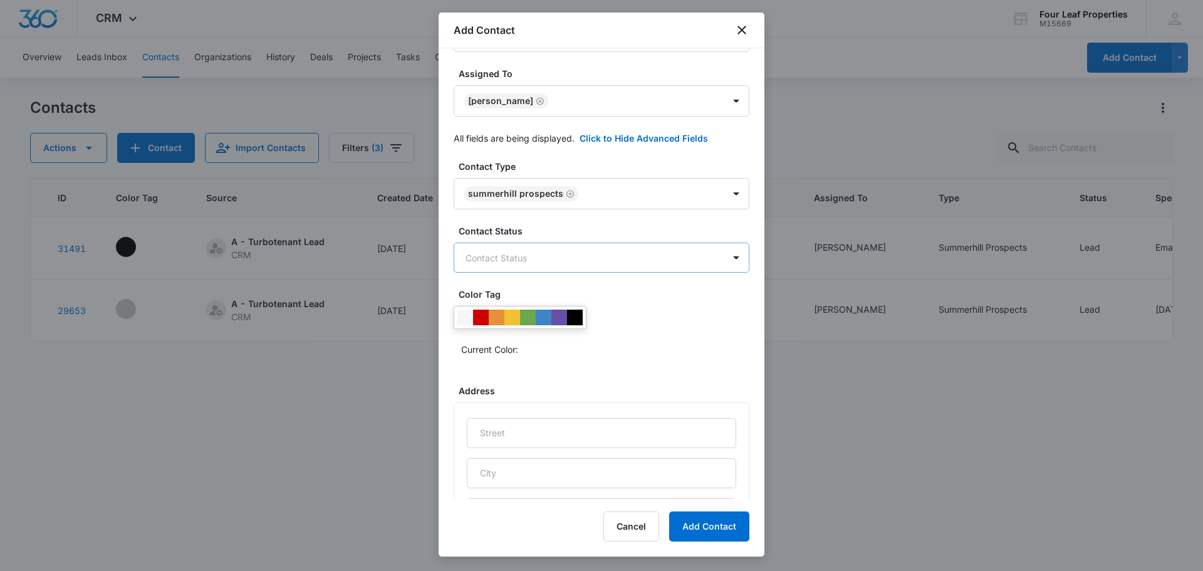
click at [584, 259] on body "CRM Apps Reputation Websites Forms CRM Email Social Shop Payments POS Content A…" at bounding box center [601, 285] width 1203 height 571
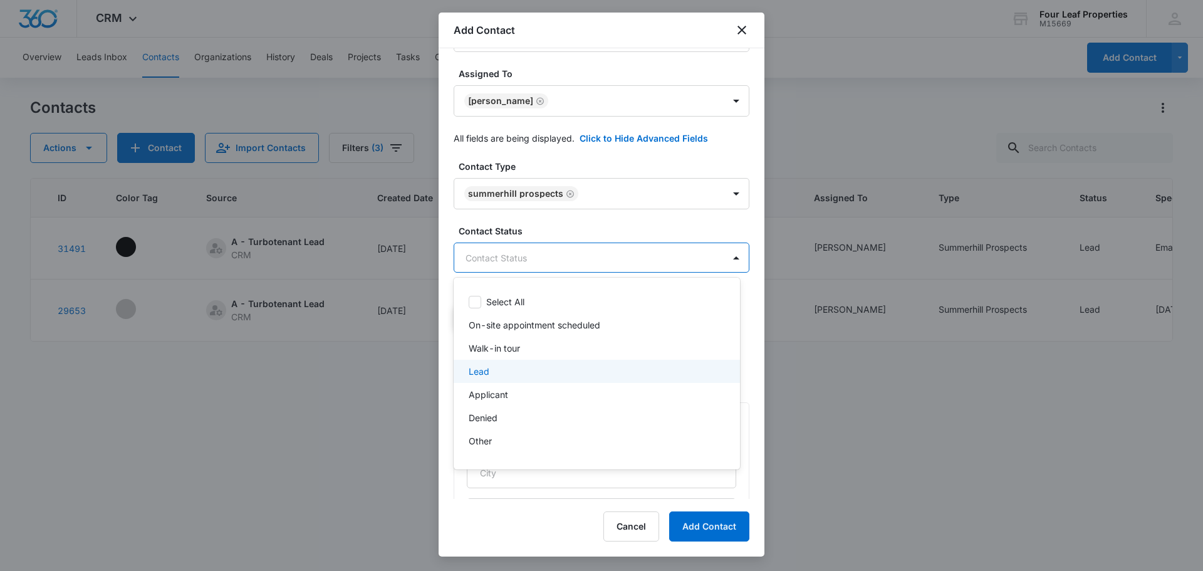
click at [551, 366] on div "Lead" at bounding box center [596, 371] width 254 height 13
click at [607, 232] on div at bounding box center [601, 285] width 1203 height 571
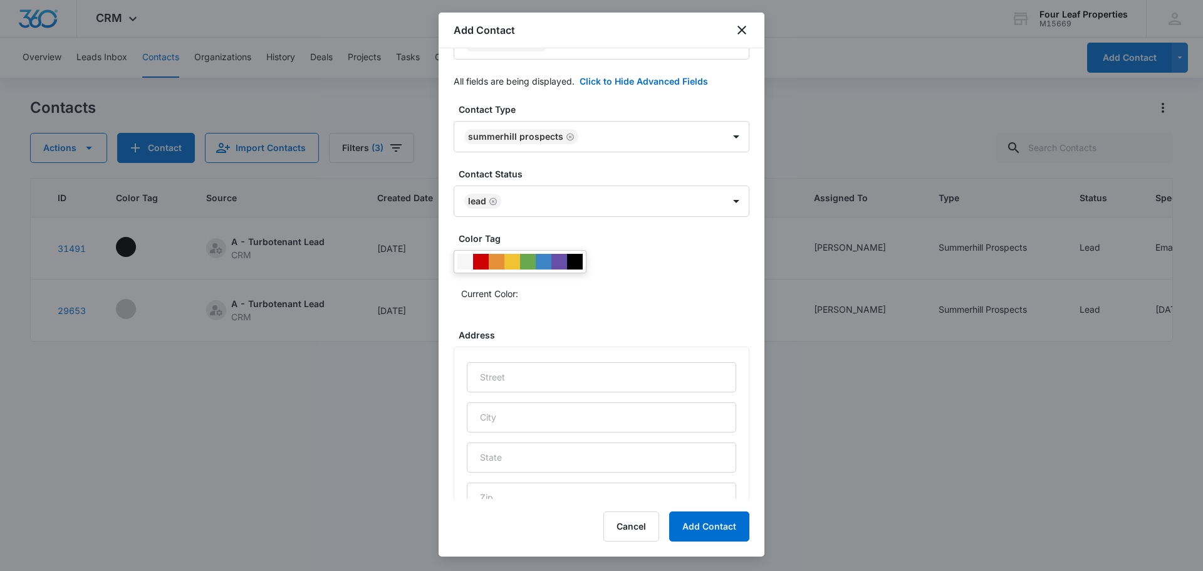
scroll to position [499, 0]
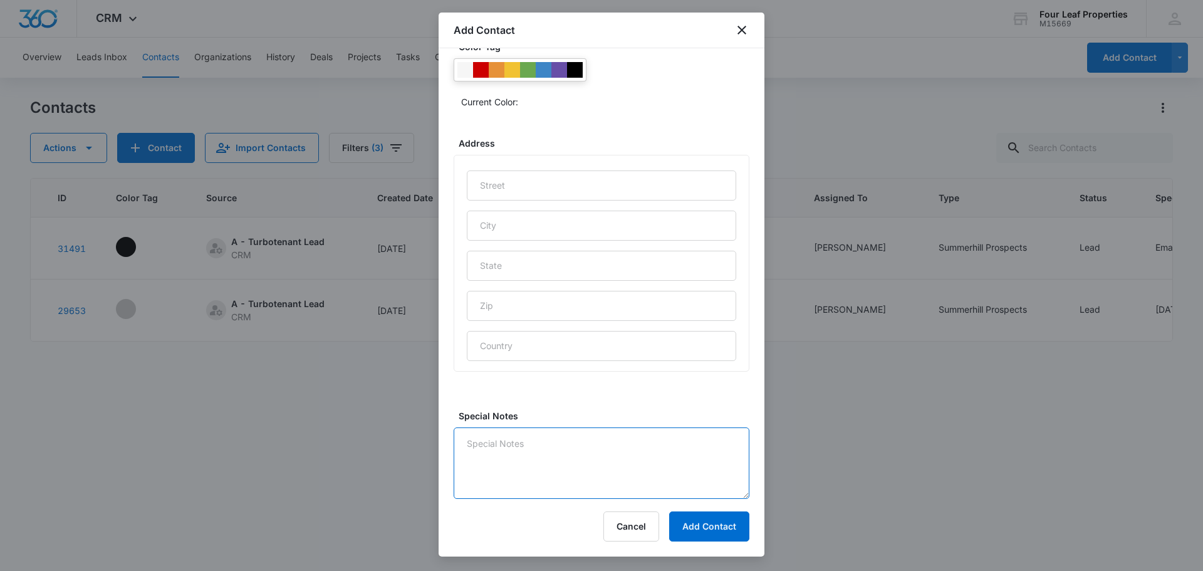
click at [538, 440] on textarea "Special Notes" at bounding box center [602, 462] width 296 height 71
click at [641, 443] on textarea "10/10 him and [PERSON_NAME] are working" at bounding box center [602, 462] width 296 height 71
click at [630, 442] on textarea "10/10 him and [PERSON_NAME] are working" at bounding box center [602, 462] width 296 height 71
type textarea "10/10 him and [PERSON_NAME] are working on getting a house sent app"
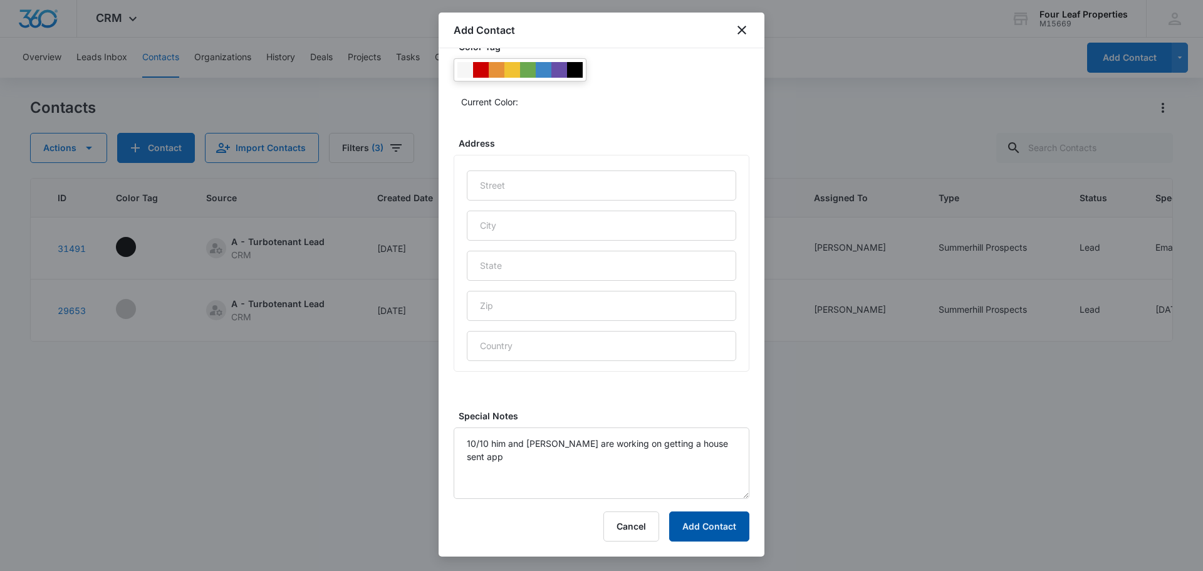
click at [694, 533] on button "Add Contact" at bounding box center [709, 526] width 80 height 30
click at [504, 459] on textarea "10/10 him and [PERSON_NAME] are working on getting a house sent app" at bounding box center [602, 462] width 296 height 71
